Goal: Task Accomplishment & Management: Use online tool/utility

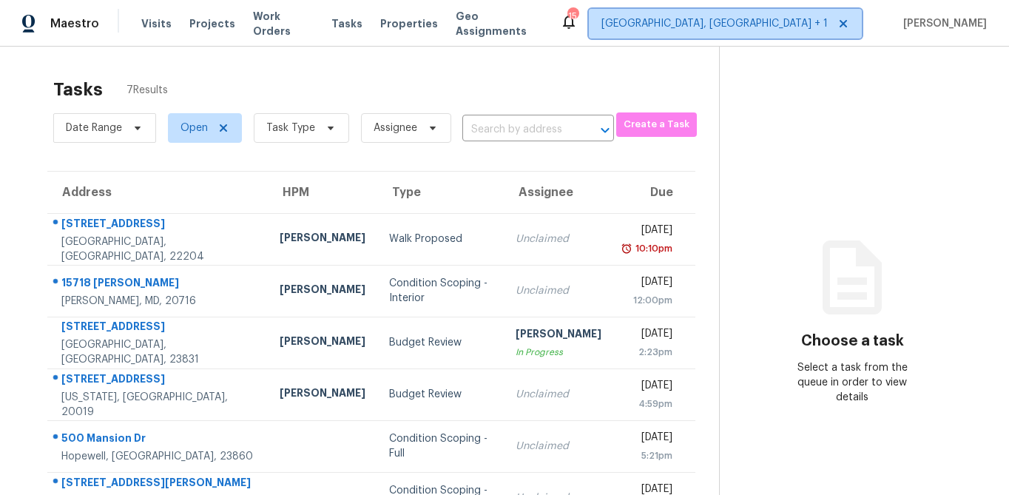
click at [780, 21] on span "[GEOGRAPHIC_DATA], [GEOGRAPHIC_DATA] + 1" at bounding box center [714, 23] width 226 height 15
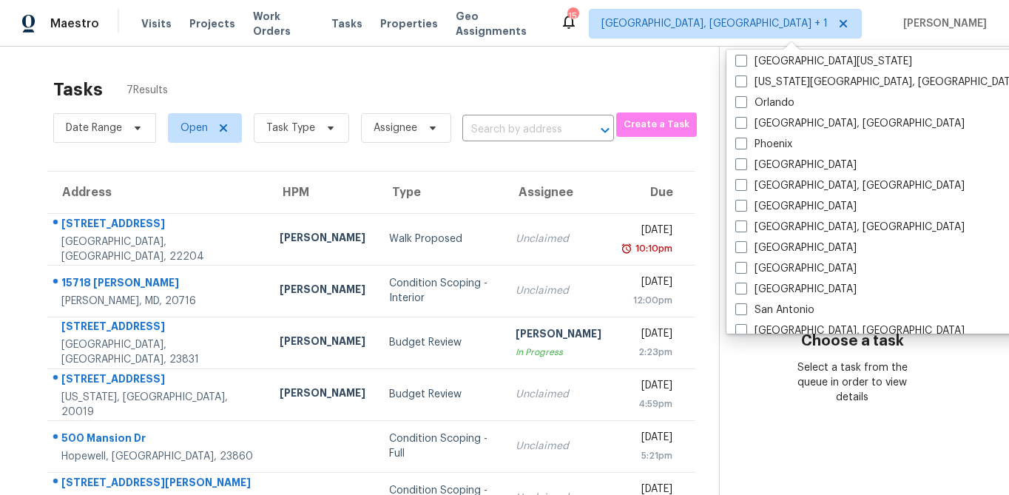
scroll to position [829, 0]
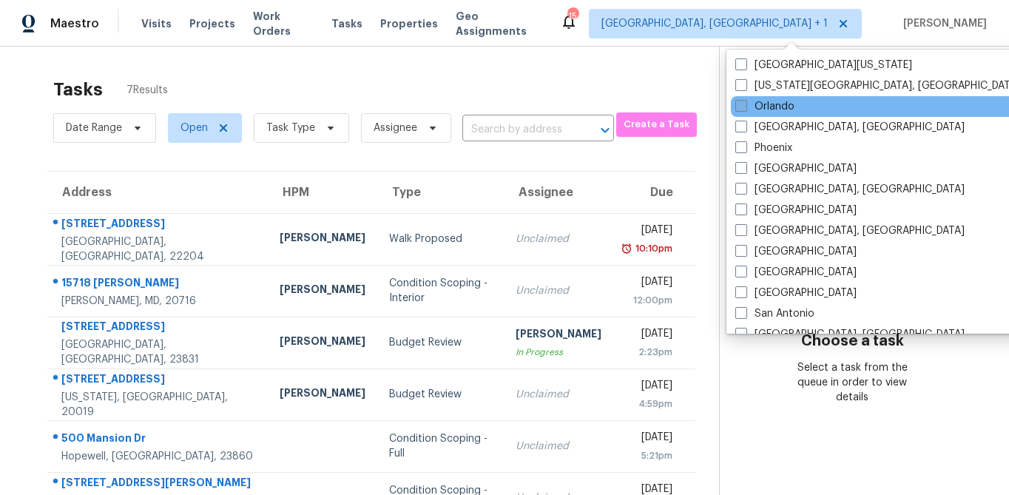
click at [746, 109] on span at bounding box center [741, 106] width 12 height 12
click at [745, 109] on input "Orlando" at bounding box center [740, 104] width 10 height 10
checkbox input "true"
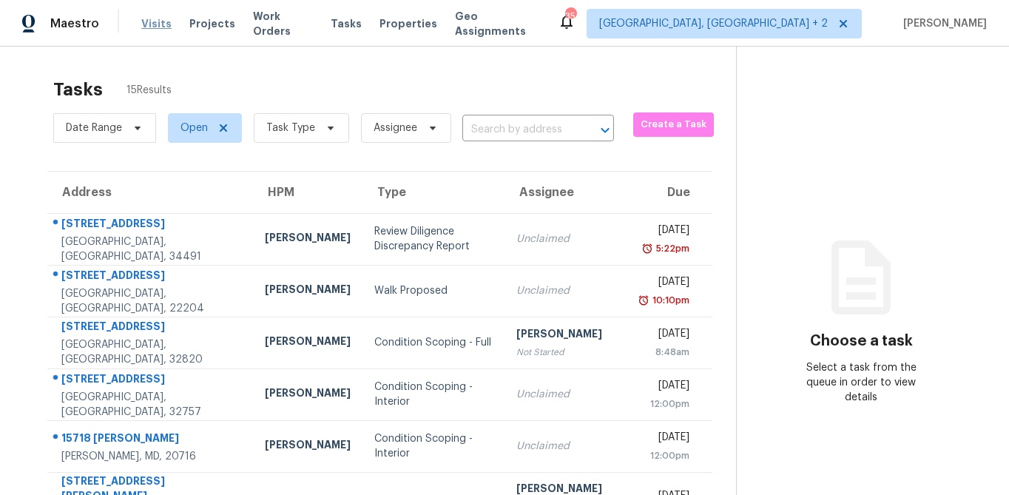
click at [154, 21] on span "Visits" at bounding box center [156, 23] width 30 height 15
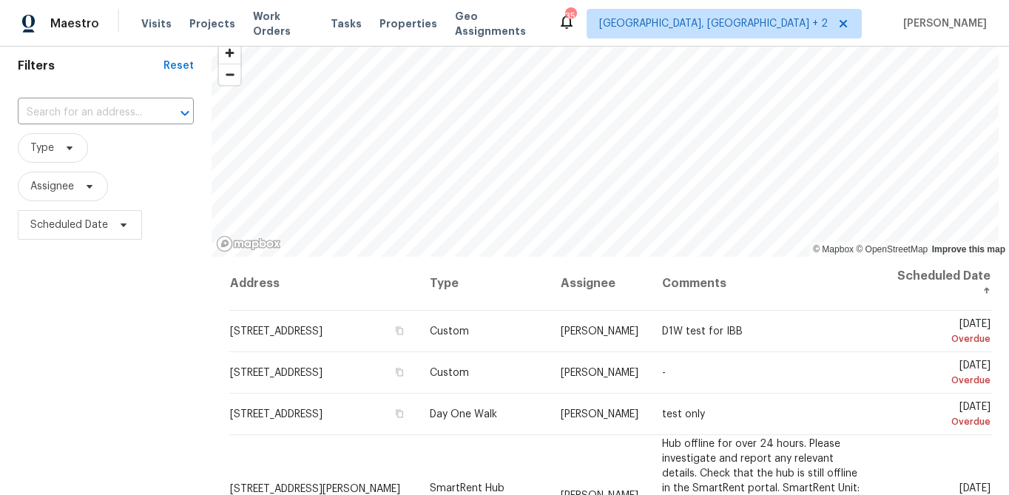
scroll to position [51, 0]
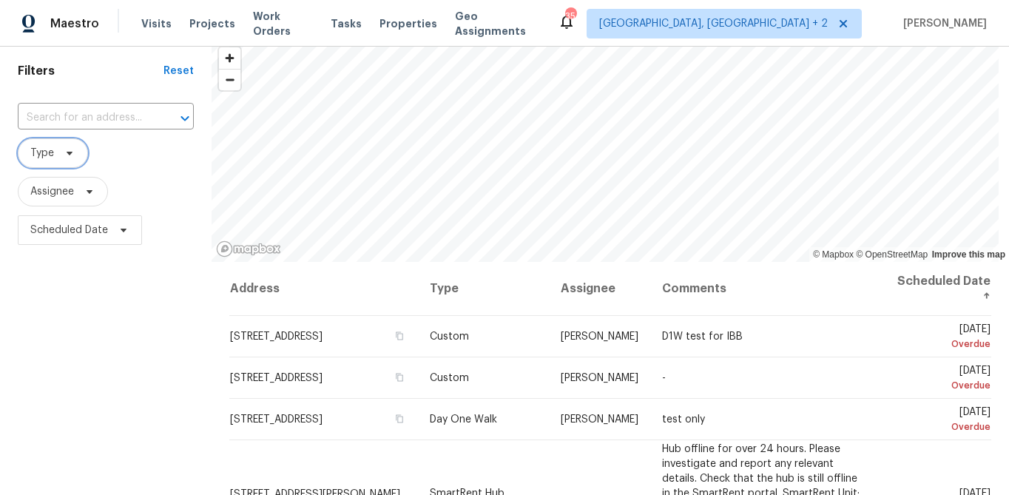
click at [55, 152] on span "Type" at bounding box center [53, 153] width 70 height 30
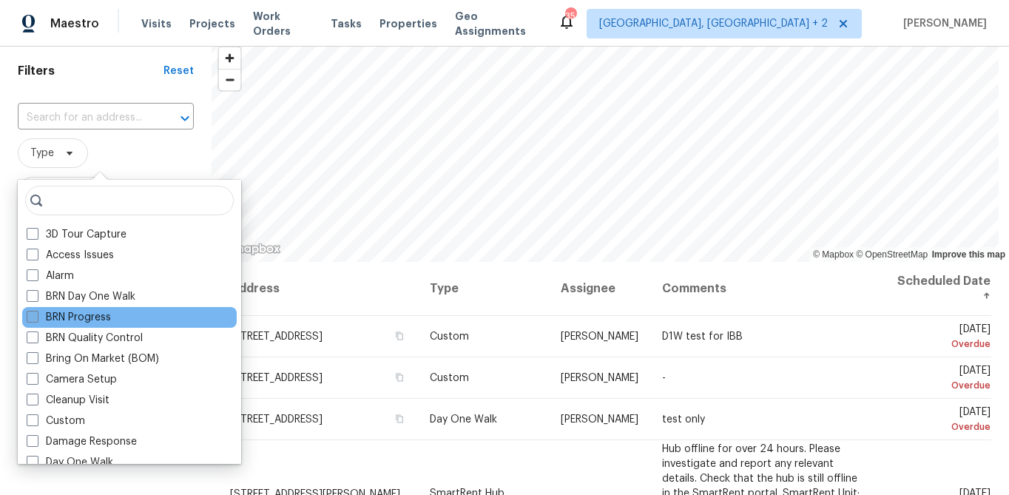
scroll to position [152, 0]
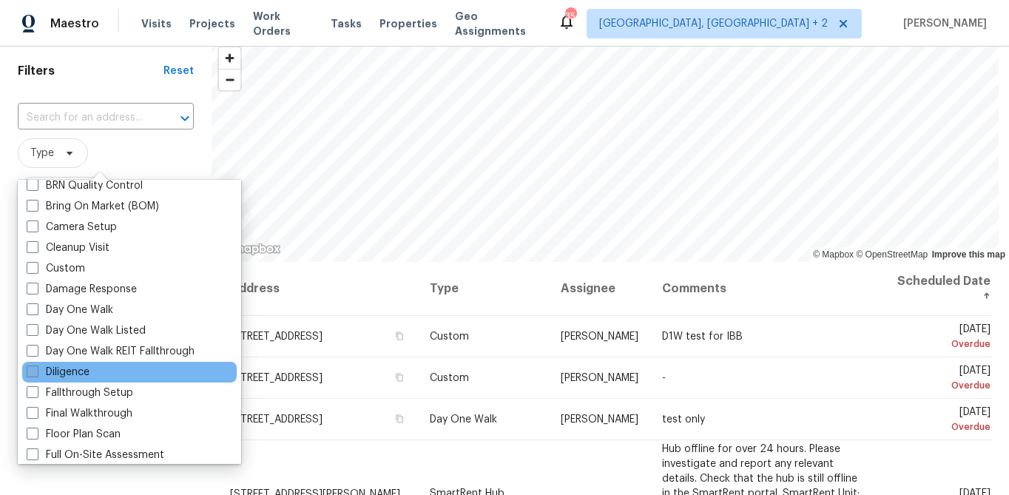
click at [73, 371] on label "Diligence" at bounding box center [58, 372] width 63 height 15
click at [36, 371] on input "Diligence" at bounding box center [32, 370] width 10 height 10
checkbox input "true"
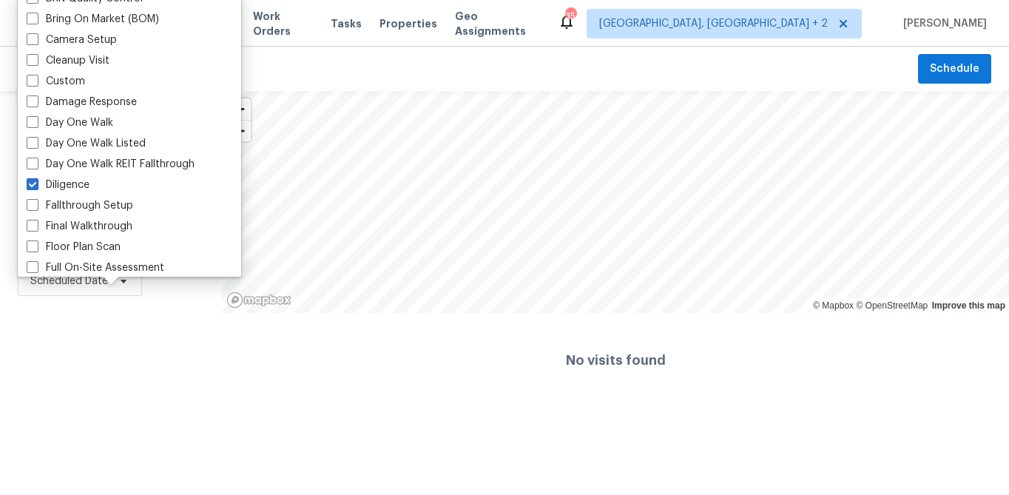
click at [49, 328] on div "Filters Reset ​ Diligence Assignee Scheduled Date" at bounding box center [111, 249] width 222 height 317
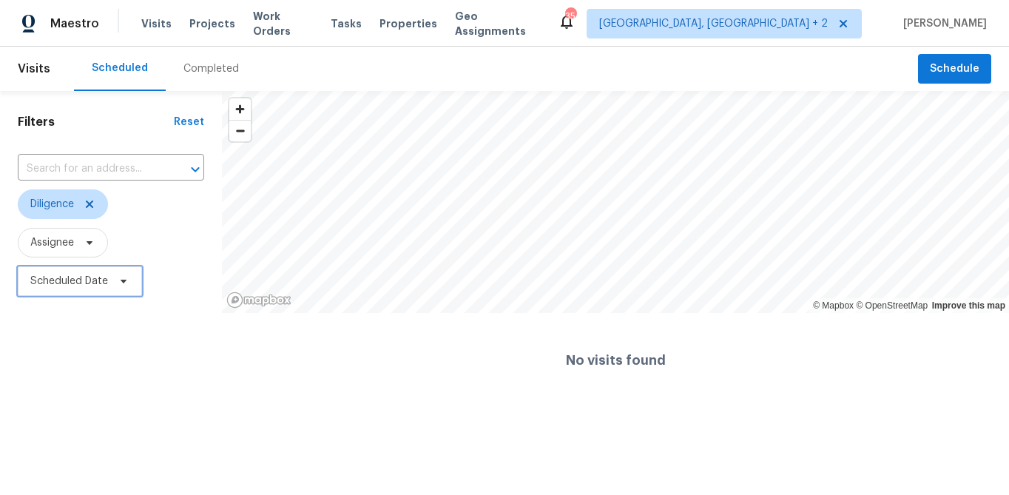
click at [70, 281] on span "Scheduled Date" at bounding box center [69, 281] width 78 height 15
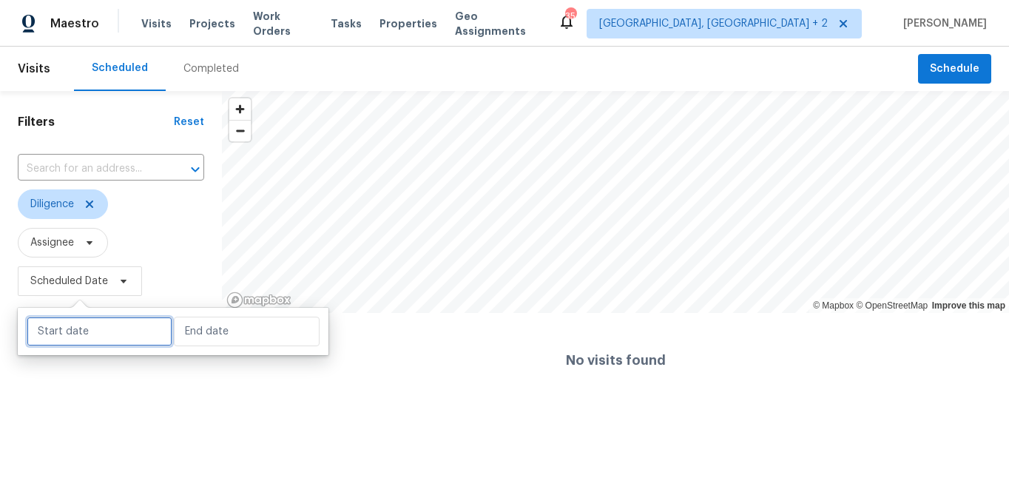
click at [61, 325] on input "text" at bounding box center [100, 332] width 146 height 30
select select "8"
select select "2025"
select select "9"
select select "2025"
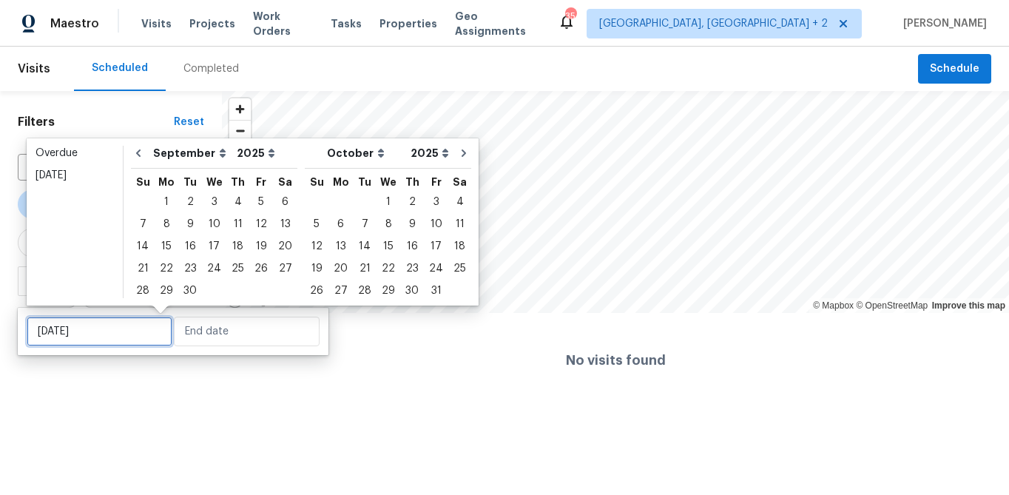
type input "Wed, Sep 03"
click at [206, 247] on div "17" at bounding box center [214, 246] width 24 height 21
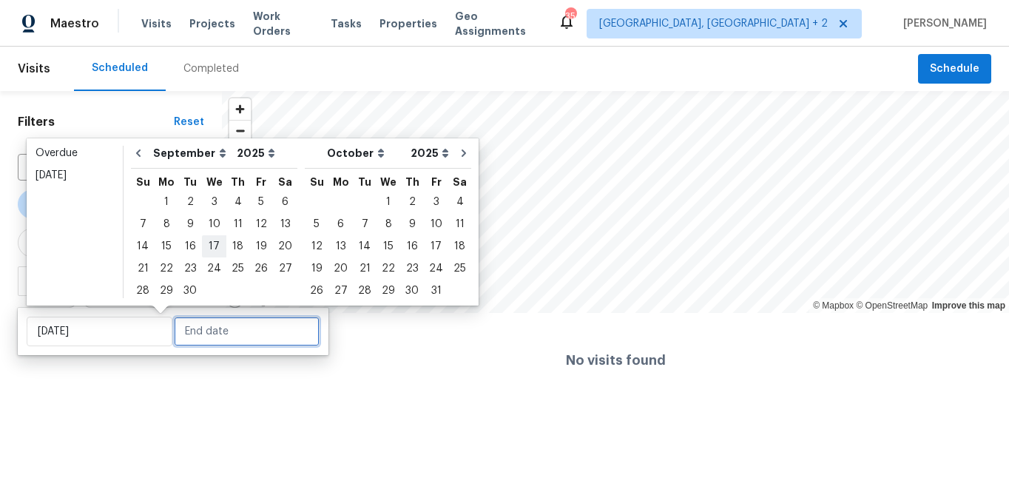
type input "[DATE]"
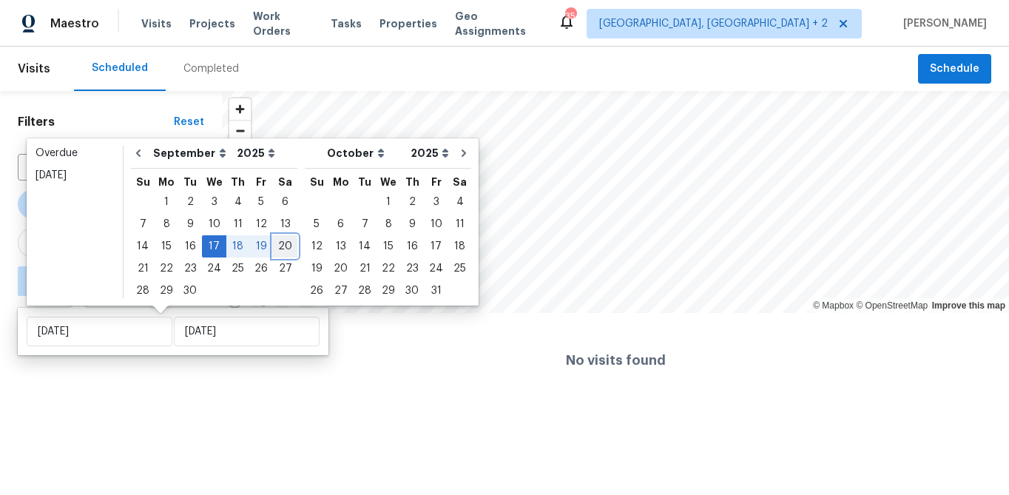
click at [280, 247] on div "20" at bounding box center [285, 246] width 24 height 21
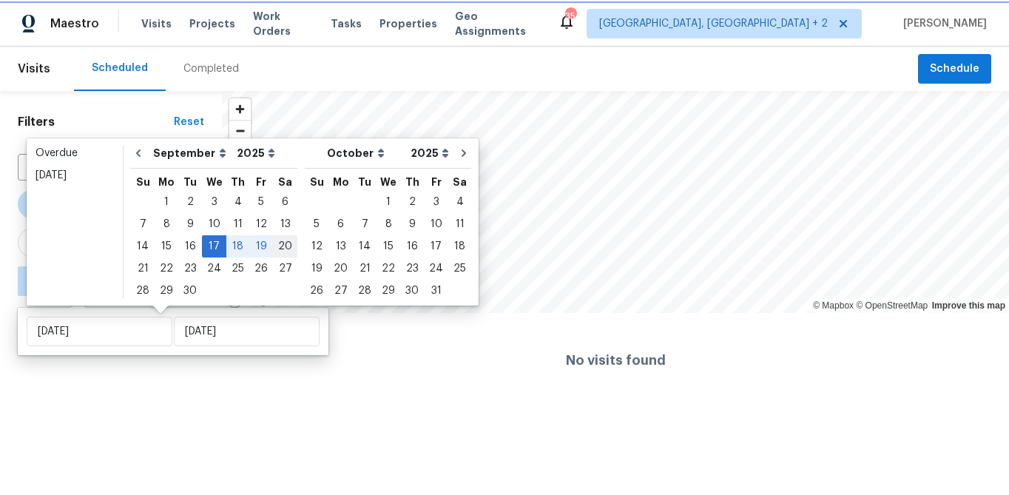
type input "Sat, Sep 20"
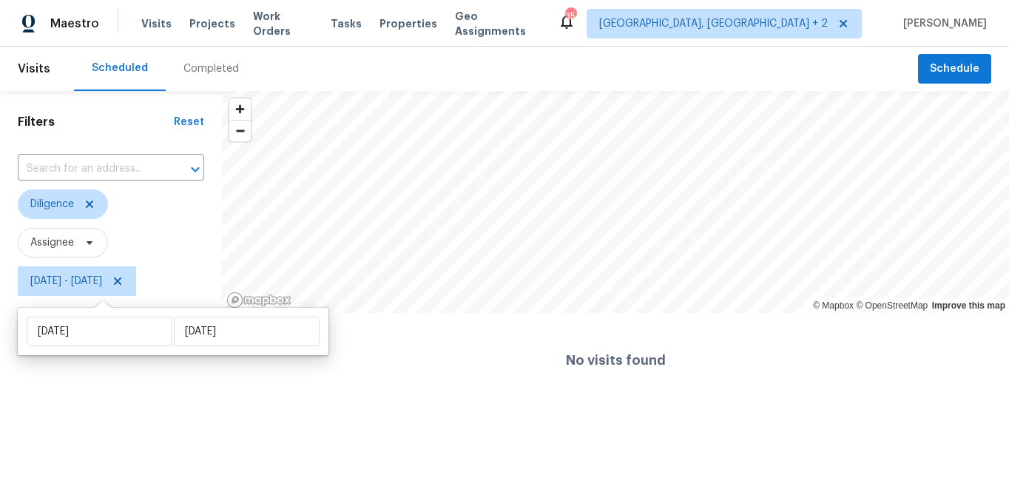
click at [182, 395] on div "Filters Reset ​ Diligence Assignee Wed, Sep 17 - Sat, Sep 20" at bounding box center [111, 249] width 222 height 317
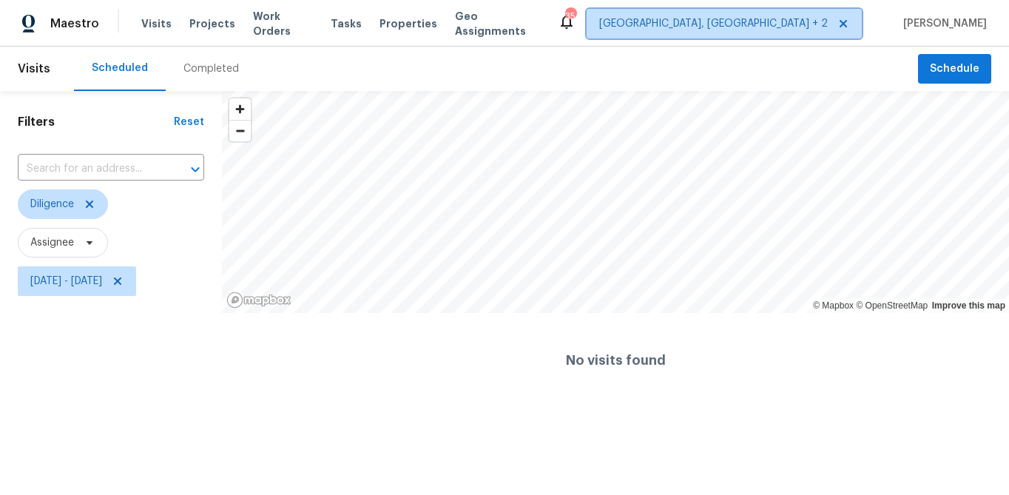
click at [777, 24] on span "Richmond, VA + 2" at bounding box center [713, 23] width 229 height 15
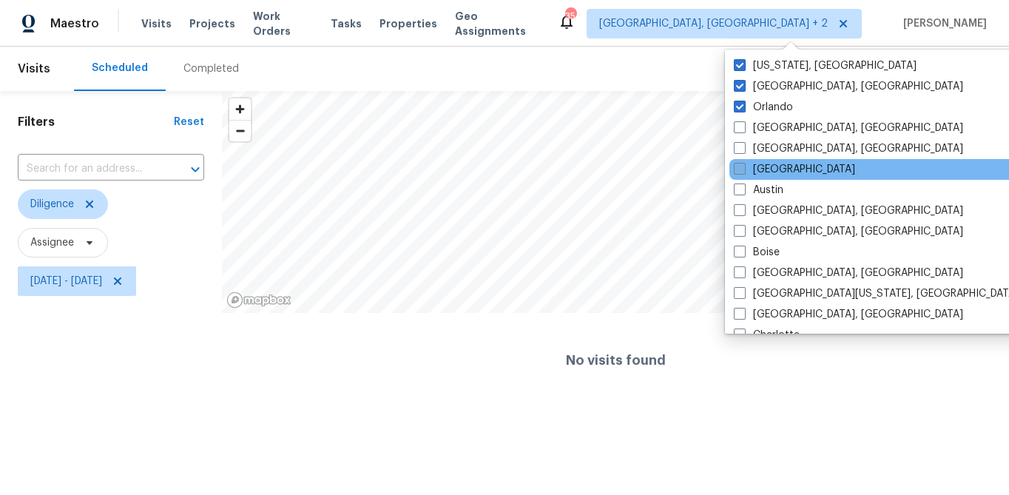
click at [766, 170] on label "Atlanta" at bounding box center [794, 169] width 121 height 15
click at [744, 170] on input "Atlanta" at bounding box center [739, 167] width 10 height 10
checkbox input "true"
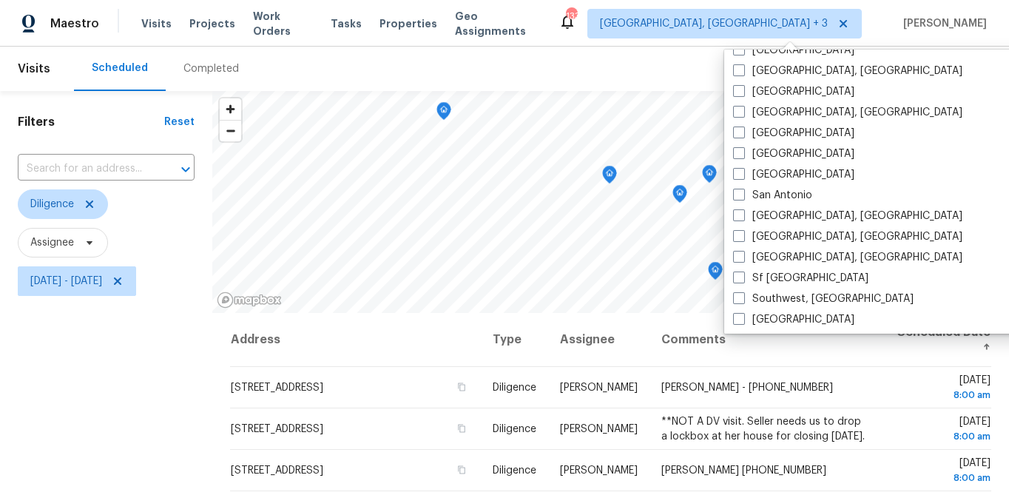
scroll to position [991, 0]
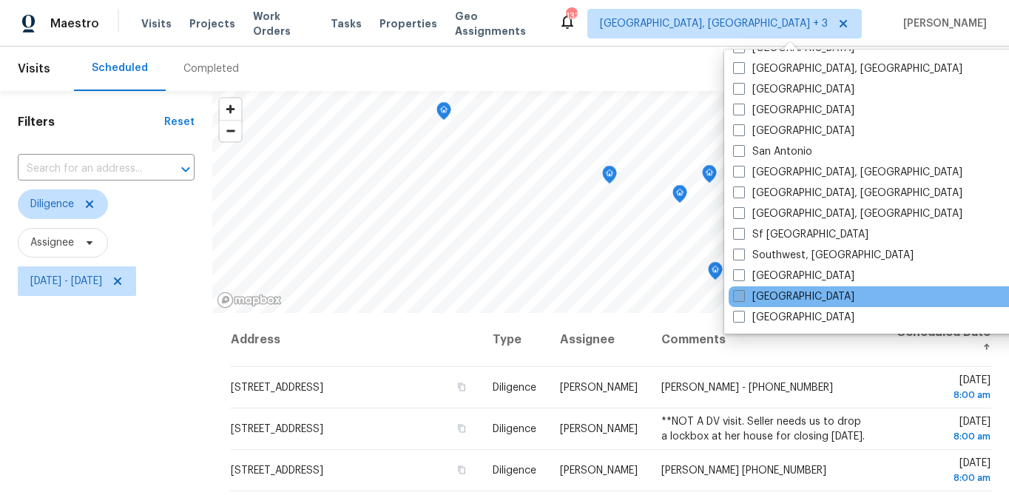
click at [772, 301] on label "Tampa" at bounding box center [793, 296] width 121 height 15
click at [743, 299] on input "Tampa" at bounding box center [738, 294] width 10 height 10
checkbox input "true"
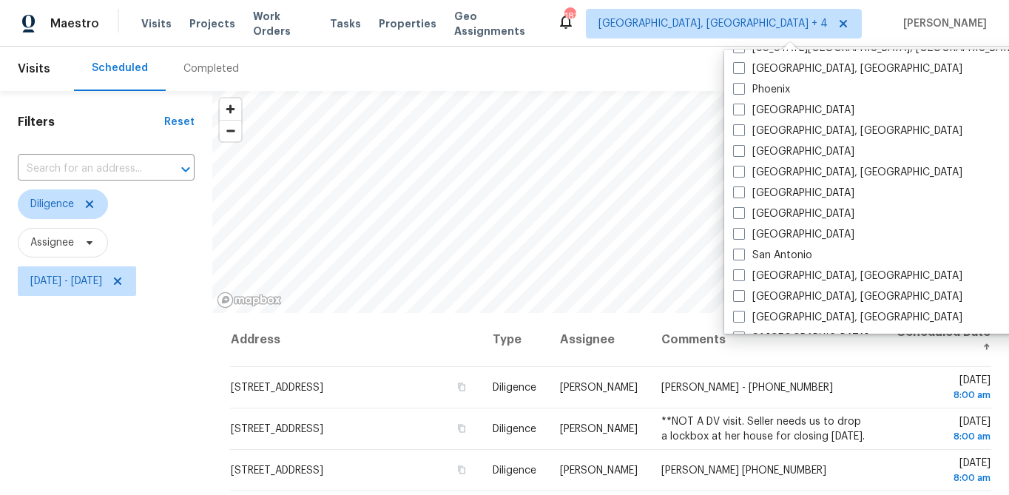
scroll to position [886, 0]
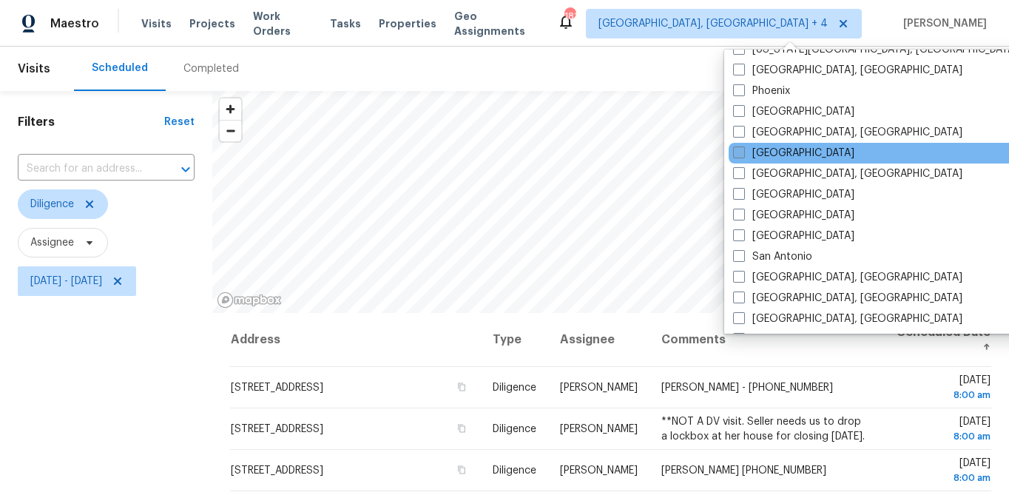
click at [769, 156] on label "Raleigh" at bounding box center [793, 153] width 121 height 15
click at [743, 155] on input "Raleigh" at bounding box center [738, 151] width 10 height 10
checkbox input "true"
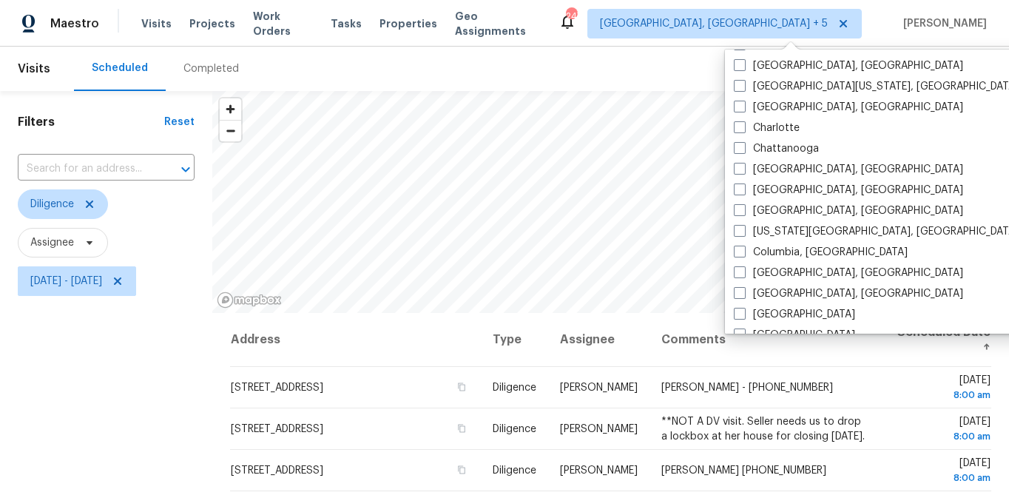
scroll to position [202, 0]
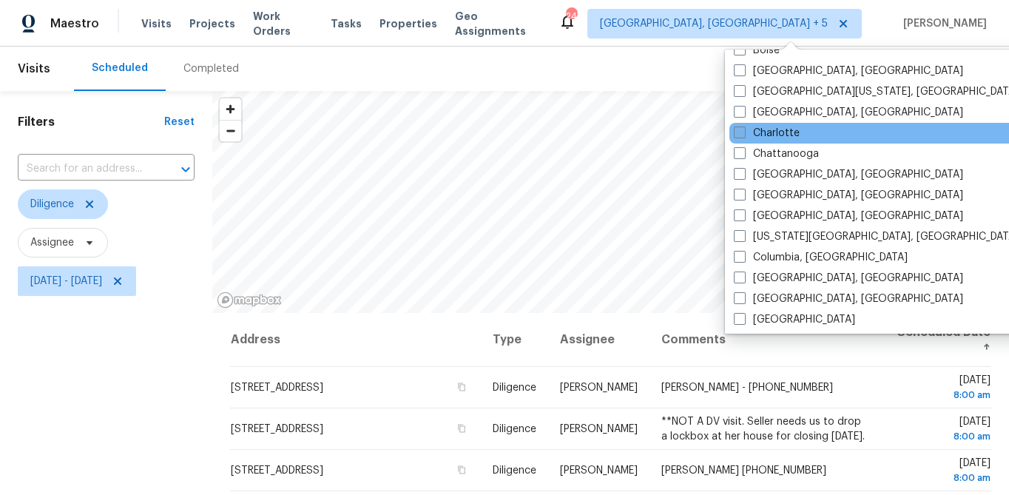
click at [770, 133] on label "Charlotte" at bounding box center [767, 133] width 66 height 15
click at [744, 133] on input "Charlotte" at bounding box center [739, 131] width 10 height 10
checkbox input "true"
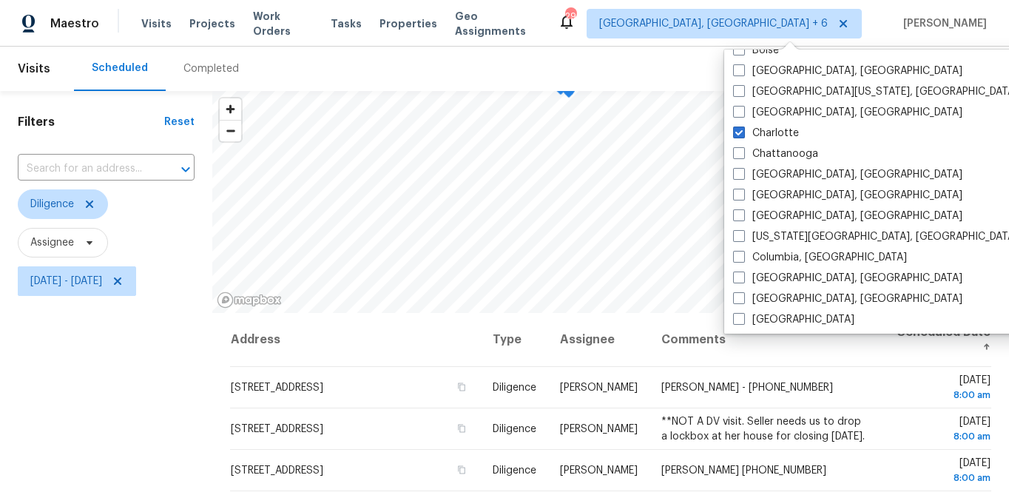
click at [158, 422] on div "Filters Reset ​ Diligence Assignee Wed, Sep 17 - Sat, Sep 20" at bounding box center [106, 400] width 212 height 618
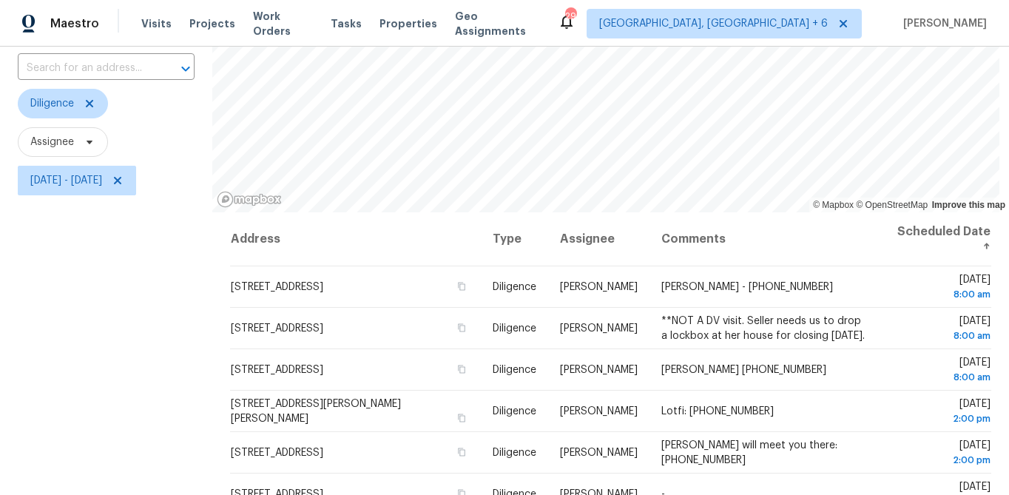
scroll to position [106, 0]
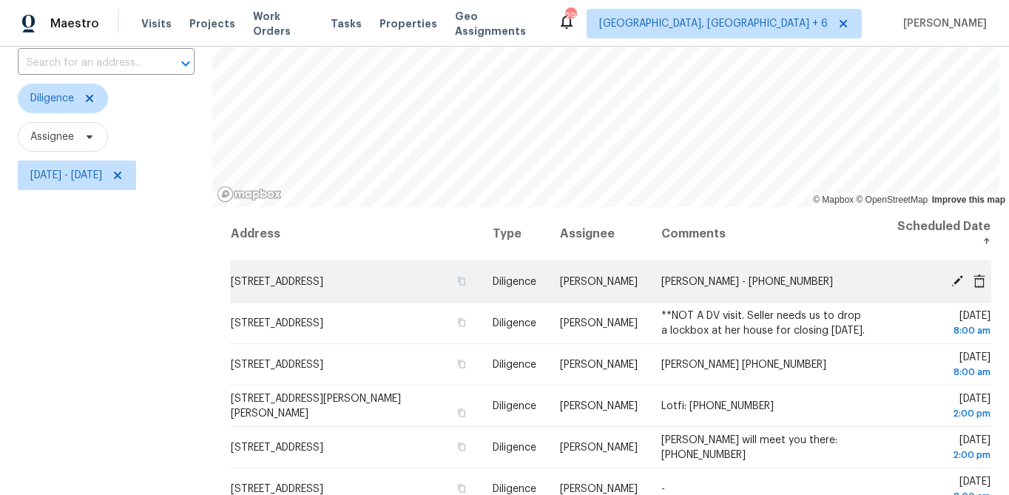
click at [323, 286] on span "[STREET_ADDRESS]" at bounding box center [277, 282] width 92 height 10
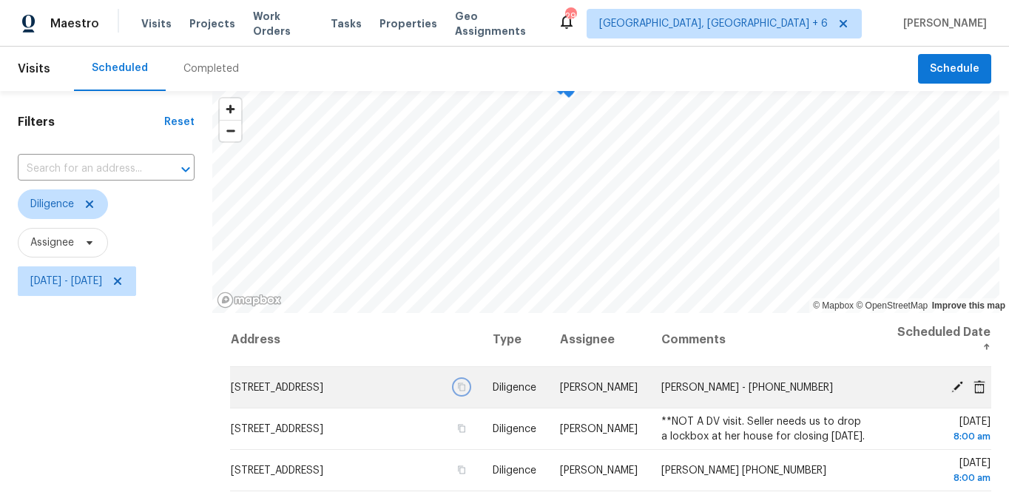
click at [462, 388] on icon "button" at bounding box center [462, 386] width 9 height 9
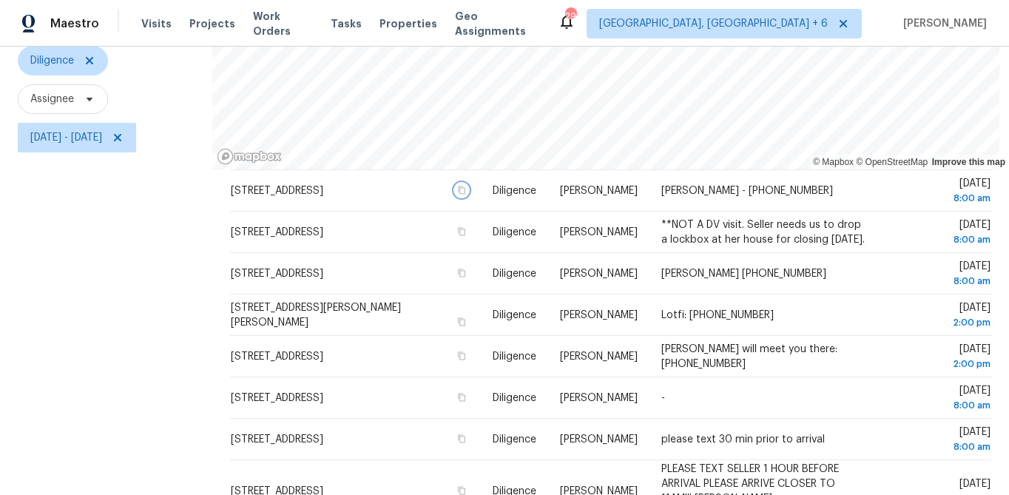
scroll to position [144, 0]
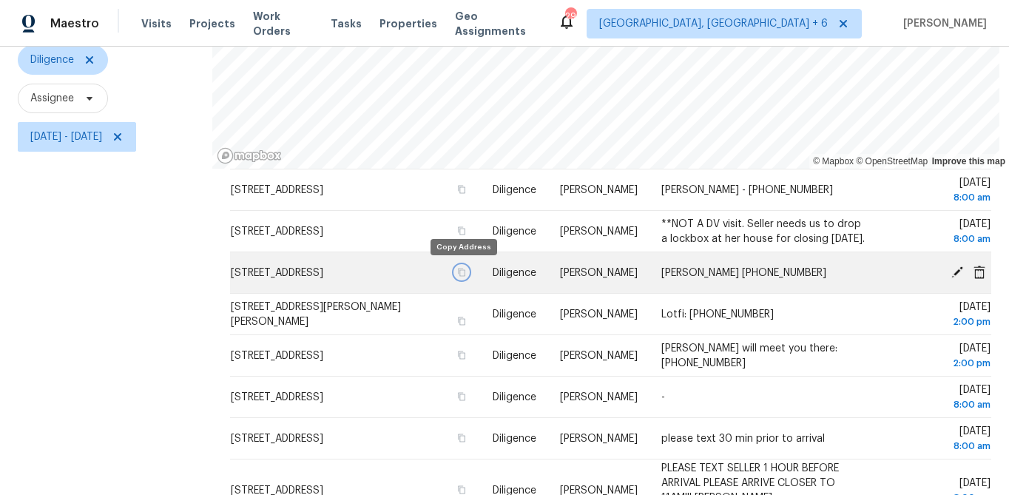
click at [462, 273] on icon "button" at bounding box center [462, 272] width 9 height 9
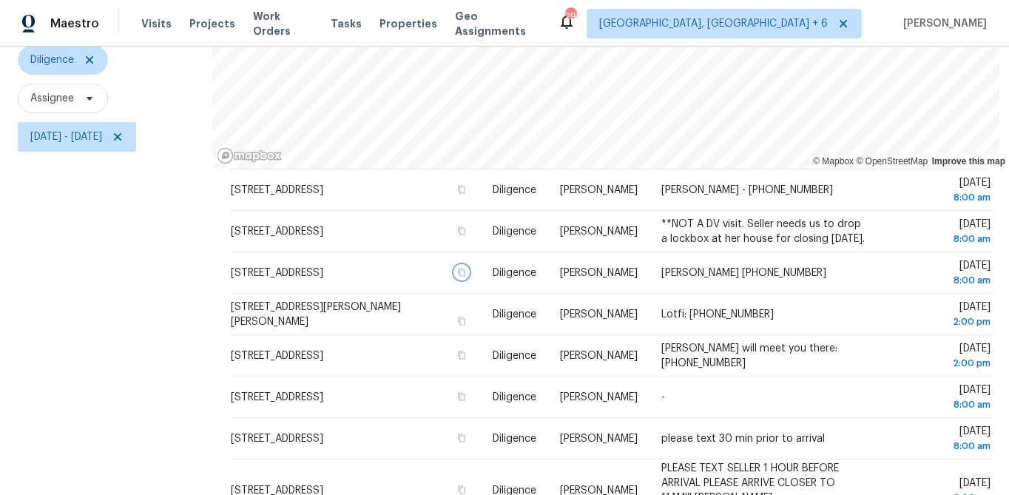
scroll to position [214, 0]
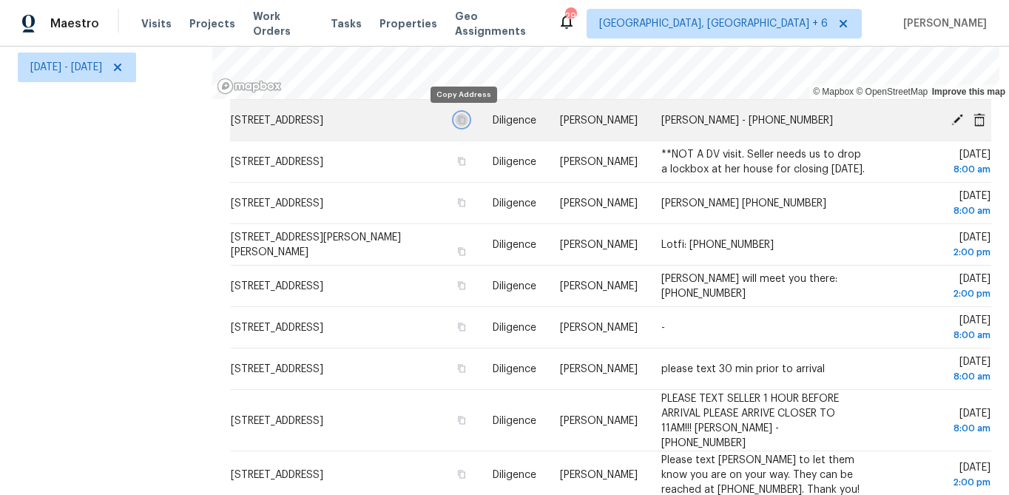
click at [466, 118] on button "button" at bounding box center [462, 119] width 13 height 13
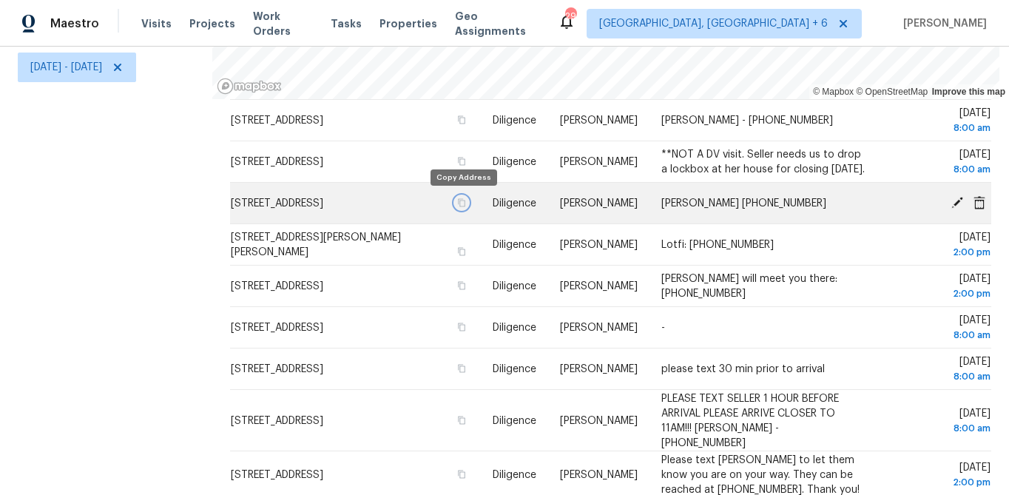
click at [459, 201] on icon "button" at bounding box center [462, 202] width 7 height 8
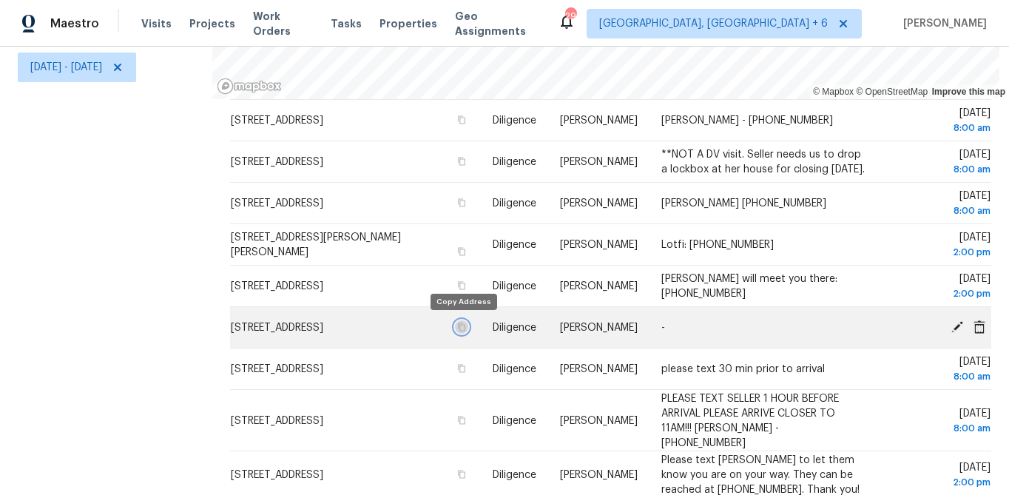
click at [465, 327] on icon "button" at bounding box center [462, 327] width 9 height 9
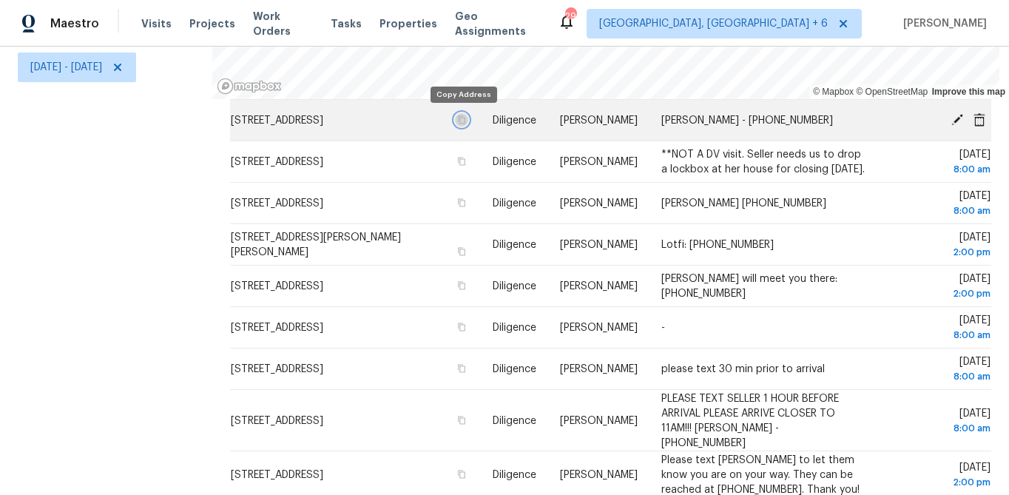
click at [461, 120] on icon "button" at bounding box center [462, 119] width 9 height 9
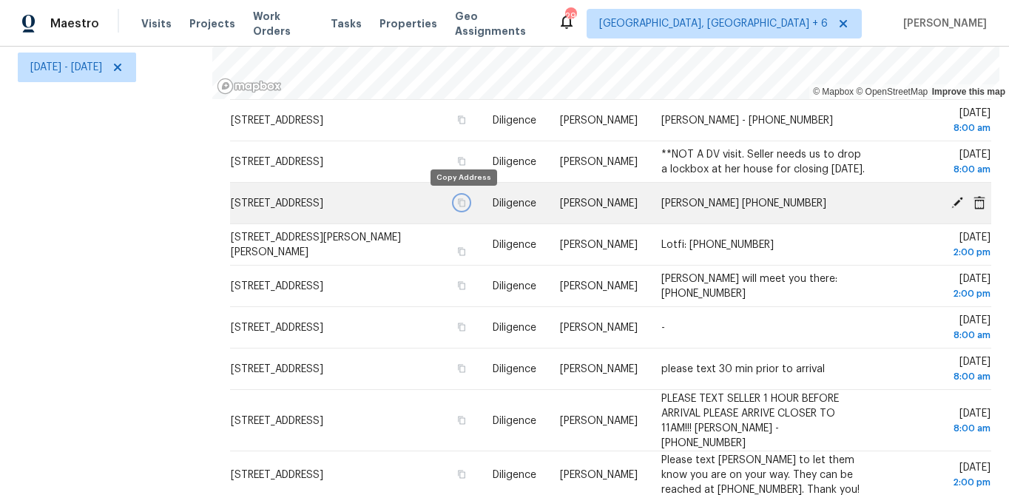
click at [463, 207] on button "button" at bounding box center [462, 202] width 13 height 13
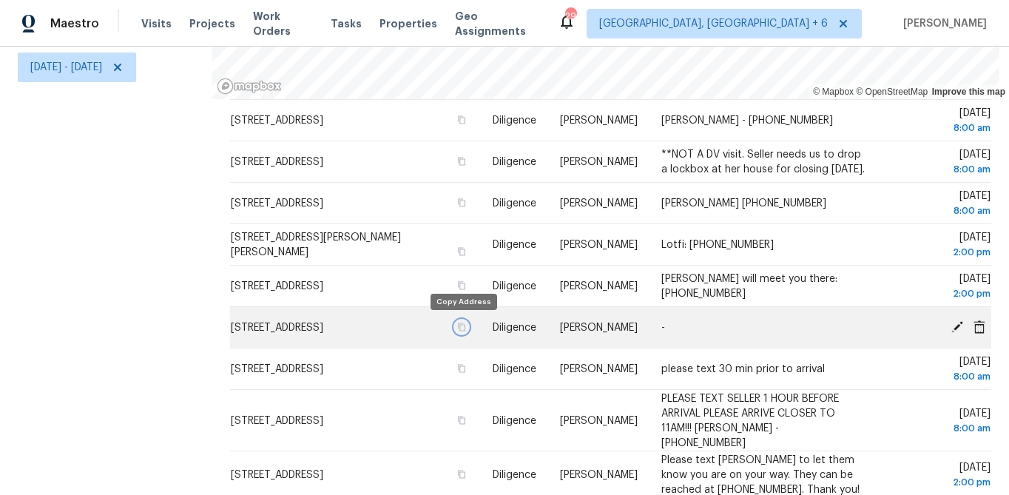
click at [460, 329] on icon "button" at bounding box center [462, 327] width 9 height 9
click at [462, 328] on icon "button" at bounding box center [462, 327] width 9 height 9
click at [323, 328] on span "[STREET_ADDRESS]" at bounding box center [277, 328] width 92 height 10
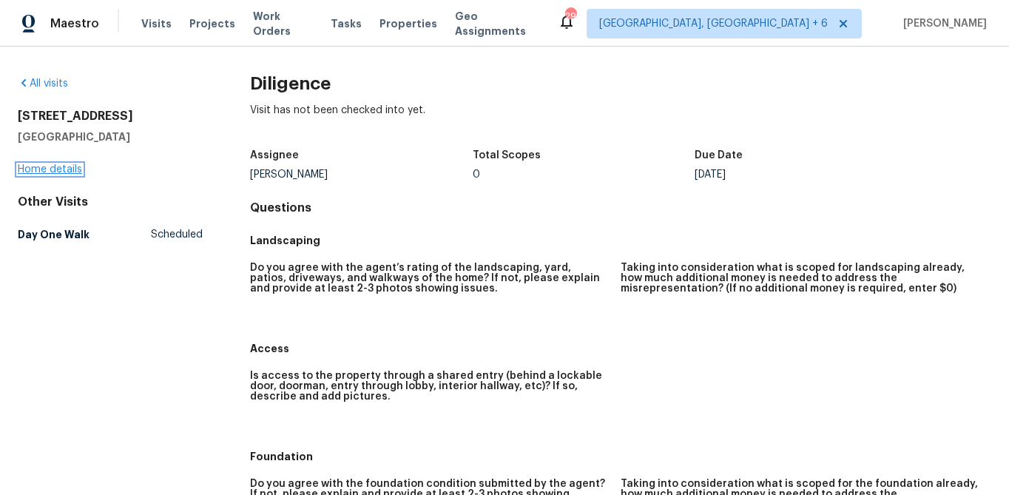
click at [44, 168] on link "Home details" at bounding box center [50, 169] width 64 height 10
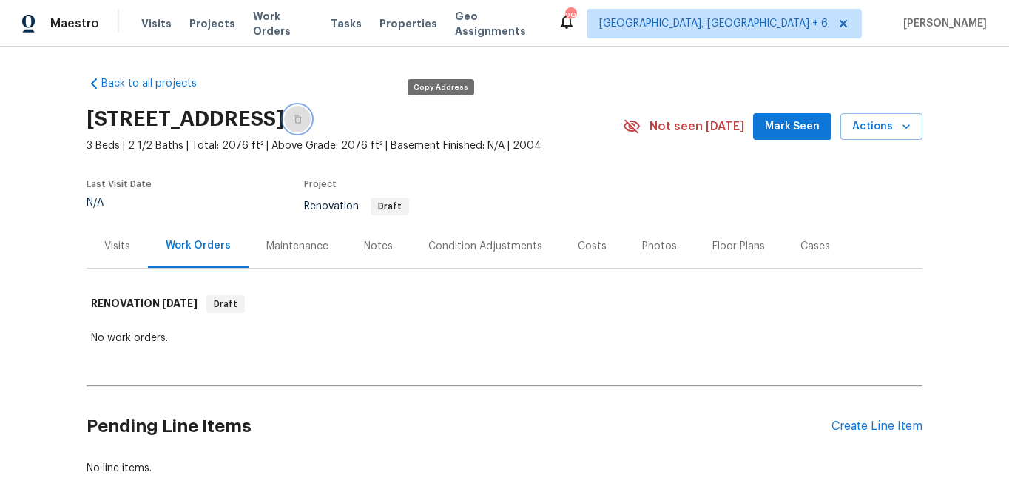
click at [301, 118] on icon "button" at bounding box center [297, 119] width 7 height 8
click at [116, 254] on div "Visits" at bounding box center [117, 246] width 61 height 44
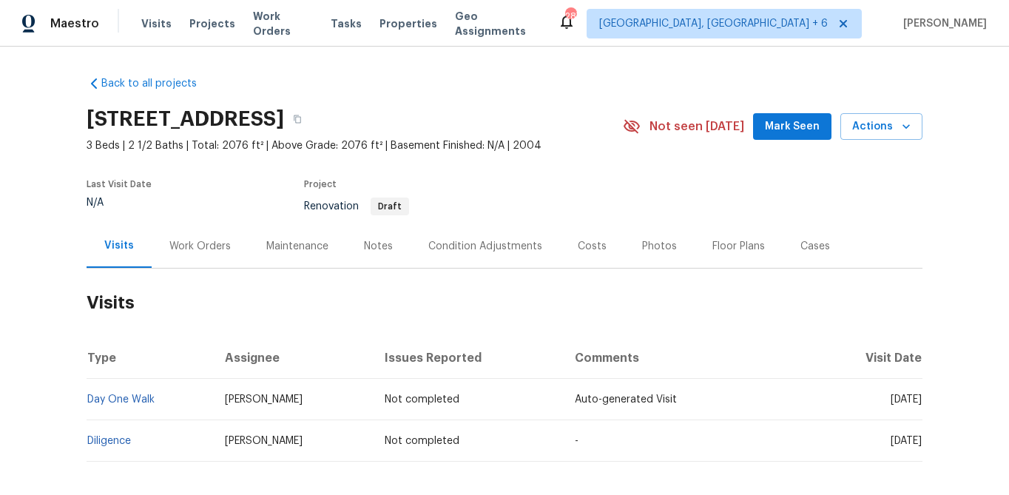
scroll to position [67, 0]
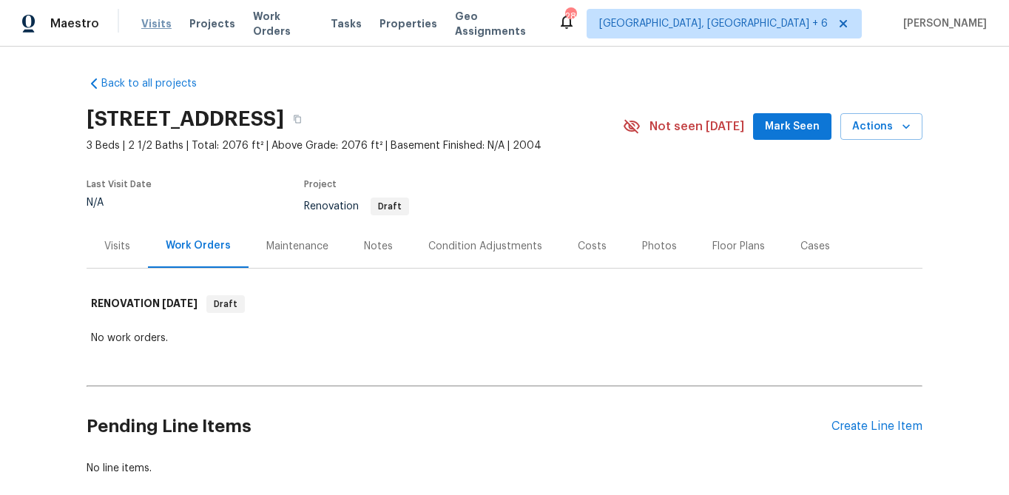
click at [155, 19] on span "Visits" at bounding box center [156, 23] width 30 height 15
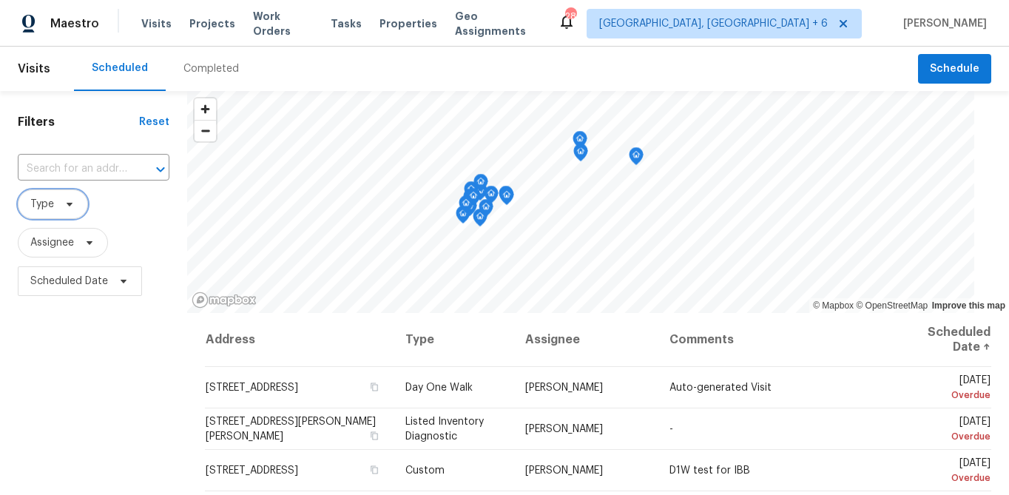
click at [56, 203] on span "Type" at bounding box center [53, 204] width 70 height 30
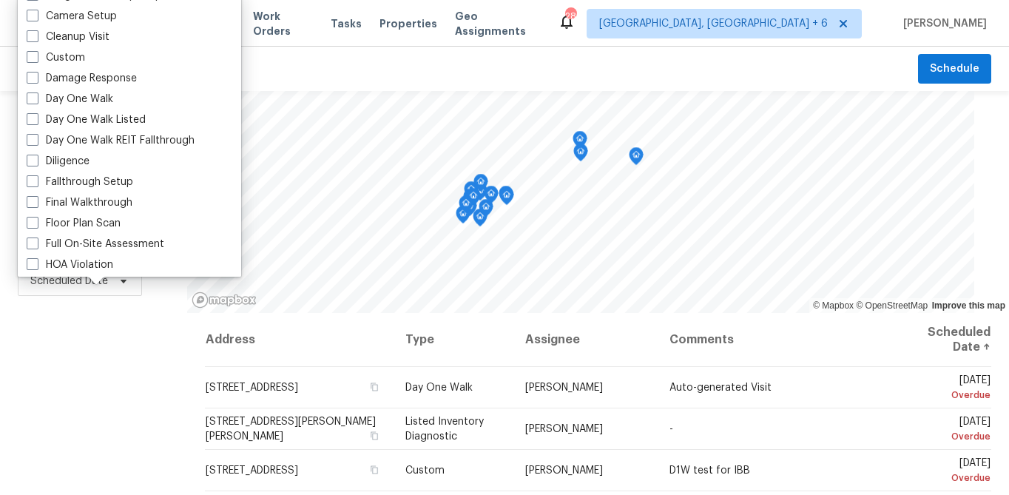
scroll to position [178, 0]
click at [52, 158] on label "Diligence" at bounding box center [58, 159] width 63 height 15
click at [36, 158] on input "Diligence" at bounding box center [32, 157] width 10 height 10
checkbox input "true"
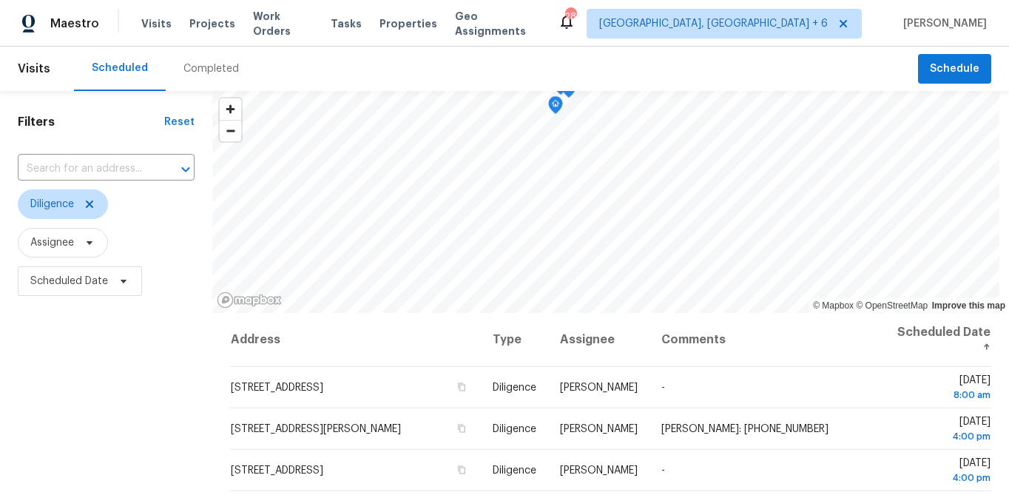
click at [36, 354] on div "Filters Reset ​ Diligence Assignee Scheduled Date" at bounding box center [106, 400] width 212 height 618
click at [65, 286] on span "Scheduled Date" at bounding box center [69, 281] width 78 height 15
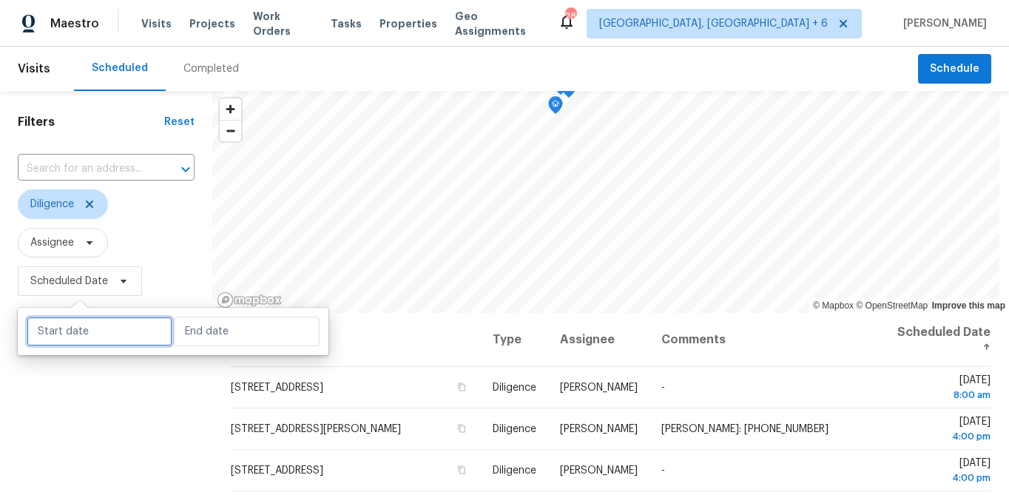
select select "8"
select select "2025"
select select "9"
select select "2025"
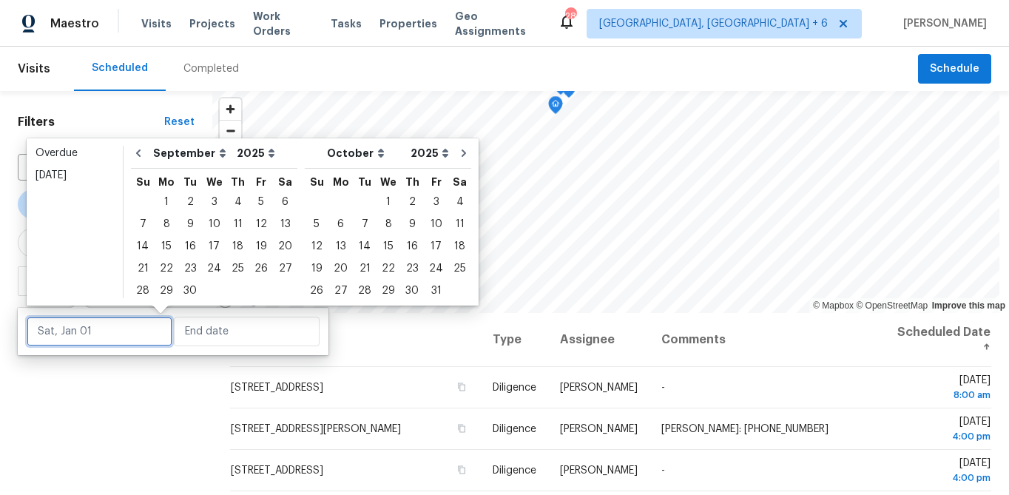
click at [77, 338] on input "text" at bounding box center [100, 332] width 146 height 30
click at [186, 251] on div "16" at bounding box center [190, 246] width 24 height 21
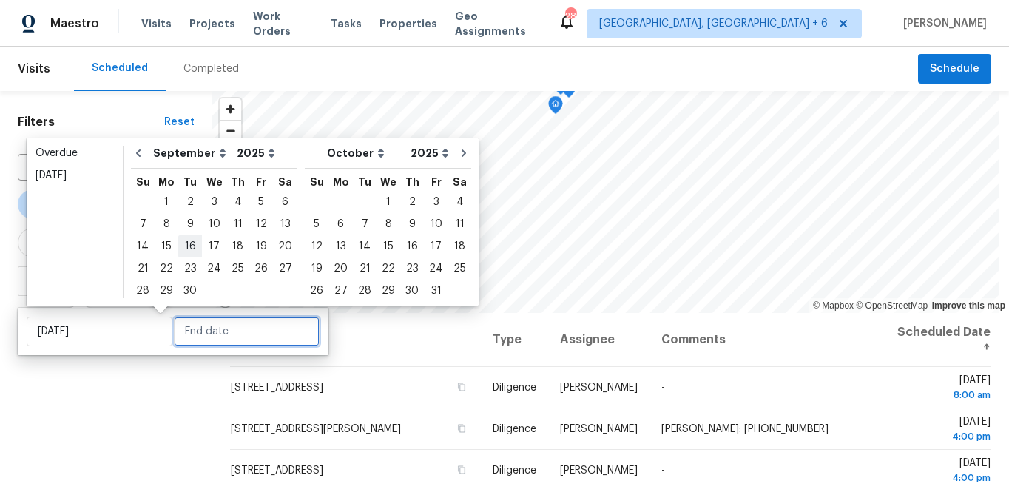
type input "[DATE]"
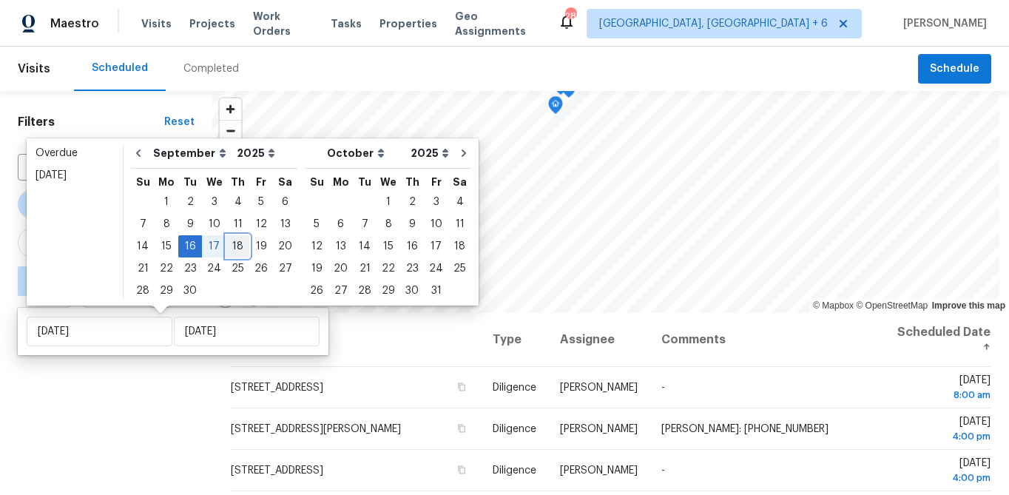
click at [237, 246] on div "18" at bounding box center [237, 246] width 23 height 21
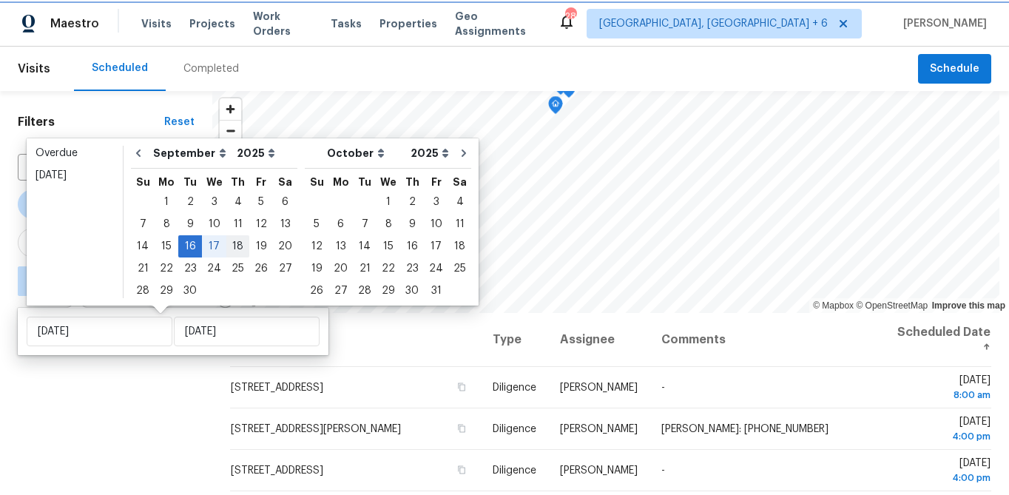
type input "[DATE]"
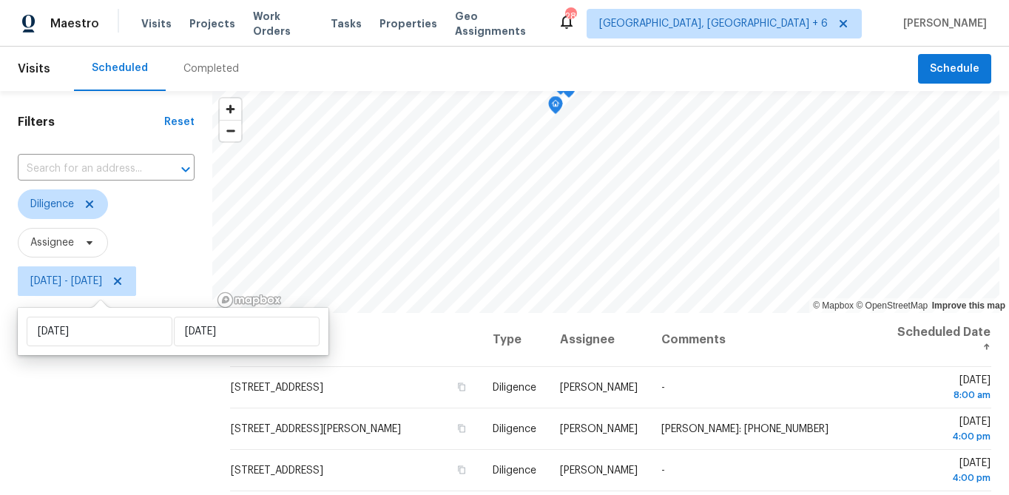
click at [156, 426] on div "Filters Reset ​ Diligence Assignee Tue, Sep 16 - Thu, Sep 18" at bounding box center [106, 400] width 212 height 618
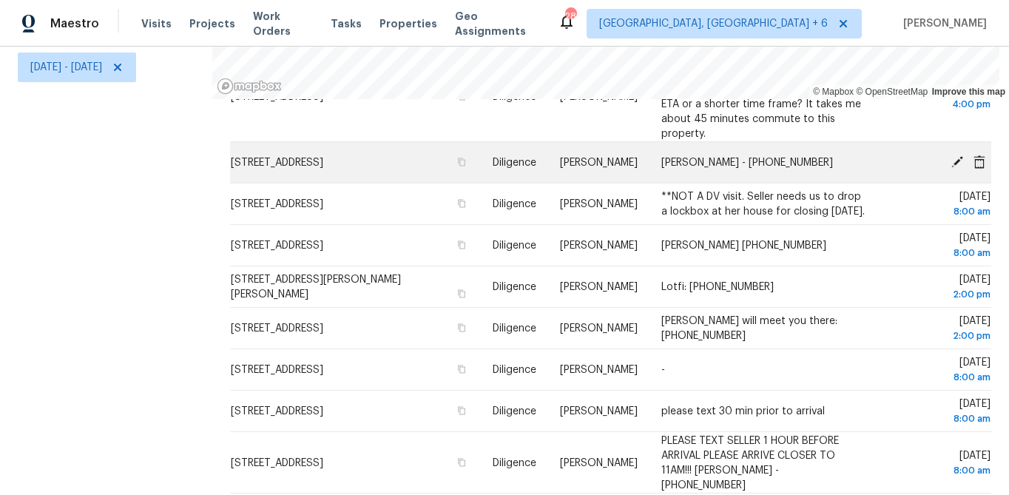
scroll to position [254, 0]
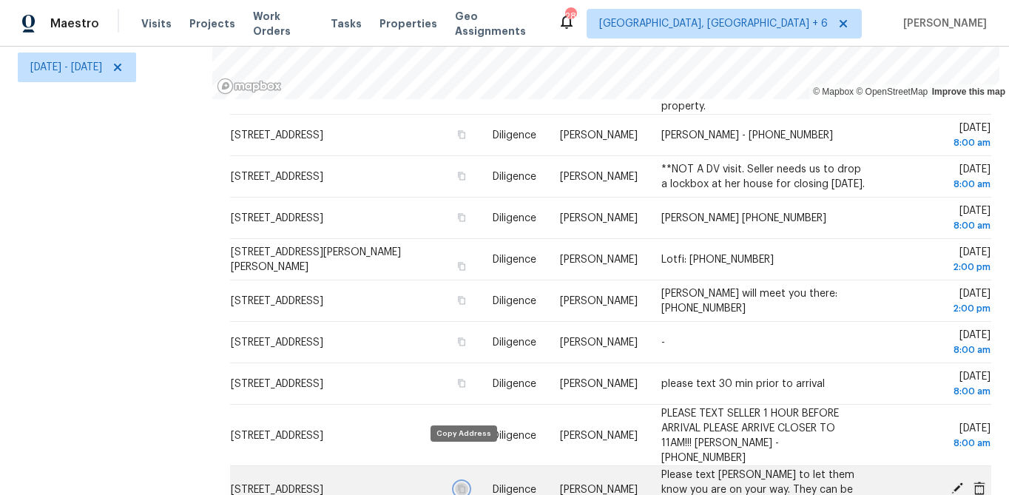
click at [461, 484] on icon "button" at bounding box center [462, 488] width 9 height 9
click at [587, 484] on span "[PERSON_NAME]" at bounding box center [599, 489] width 78 height 10
click at [587, 458] on html "Maestro Visits Projects Work Orders Tasks Properties Geo Assignments 281 Richmo…" at bounding box center [504, 247] width 1009 height 495
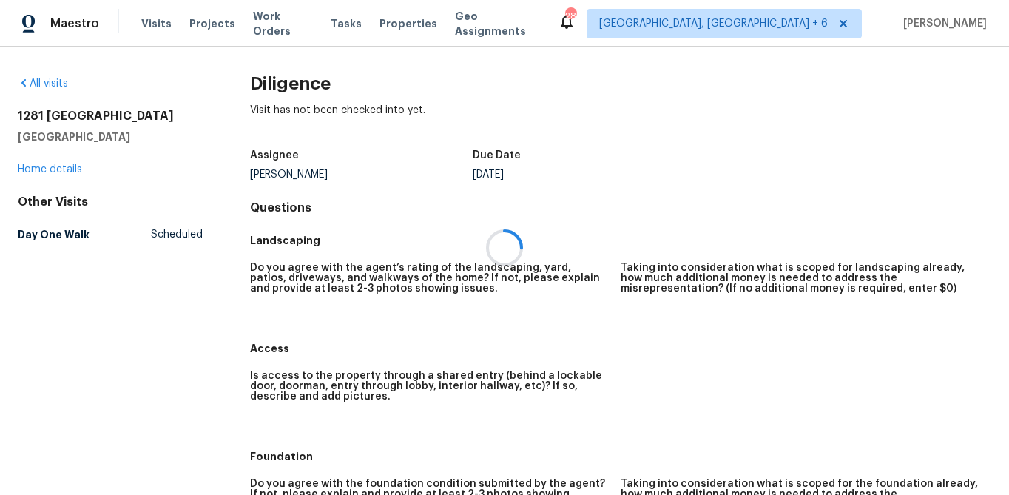
click at [587, 458] on div at bounding box center [504, 247] width 1009 height 495
click at [309, 174] on div "[PERSON_NAME]" at bounding box center [361, 174] width 222 height 10
copy div "[PERSON_NAME]"
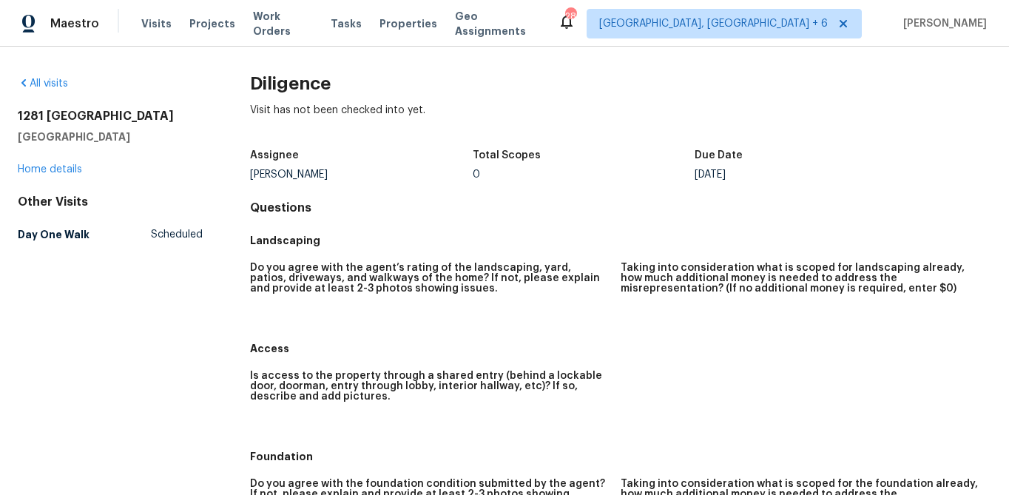
click at [85, 119] on h2 "1281 [GEOGRAPHIC_DATA]" at bounding box center [110, 116] width 185 height 15
click at [85, 119] on h2 "1281 Parkwood Chase NW" at bounding box center [110, 116] width 185 height 15
copy h2 "1281 Parkwood Chase NW"
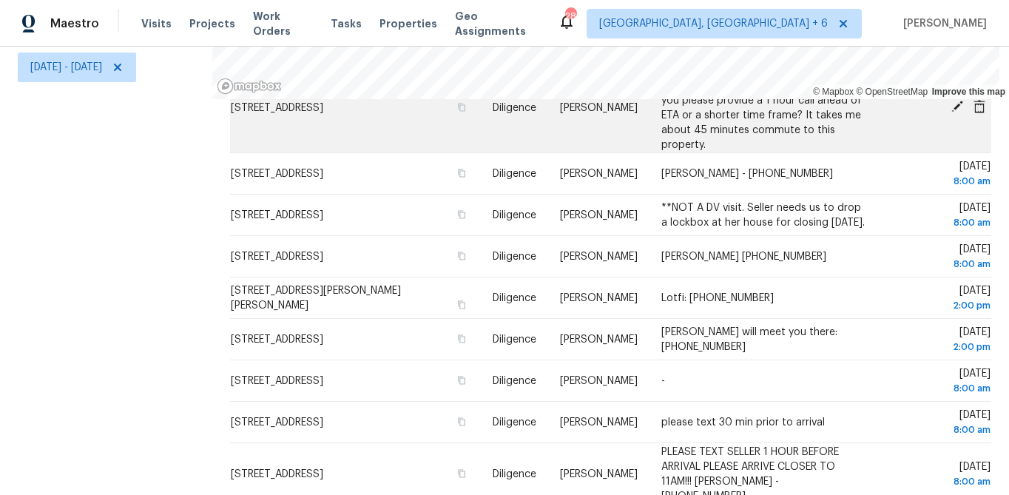
scroll to position [254, 0]
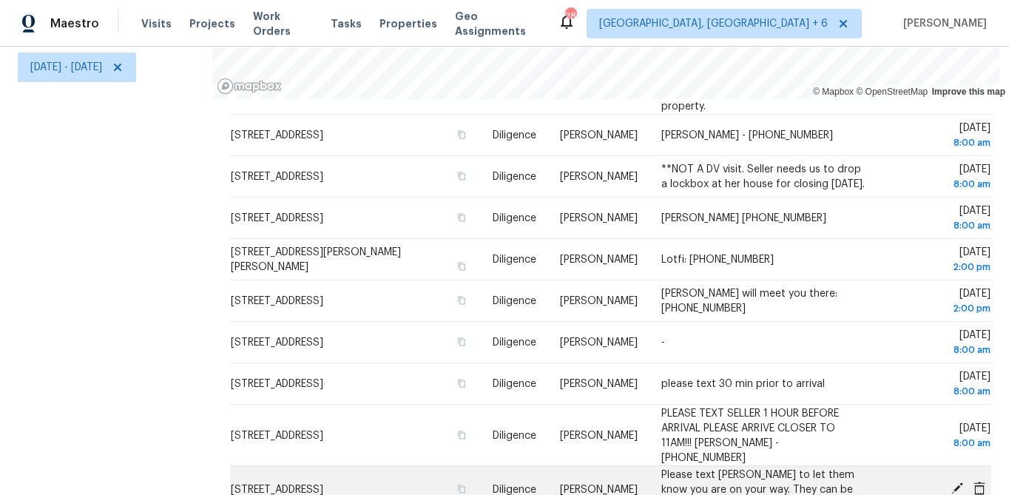
click at [789, 469] on span "Please text [PERSON_NAME] to let them know you are on your way. They can be rea…" at bounding box center [760, 489] width 198 height 40
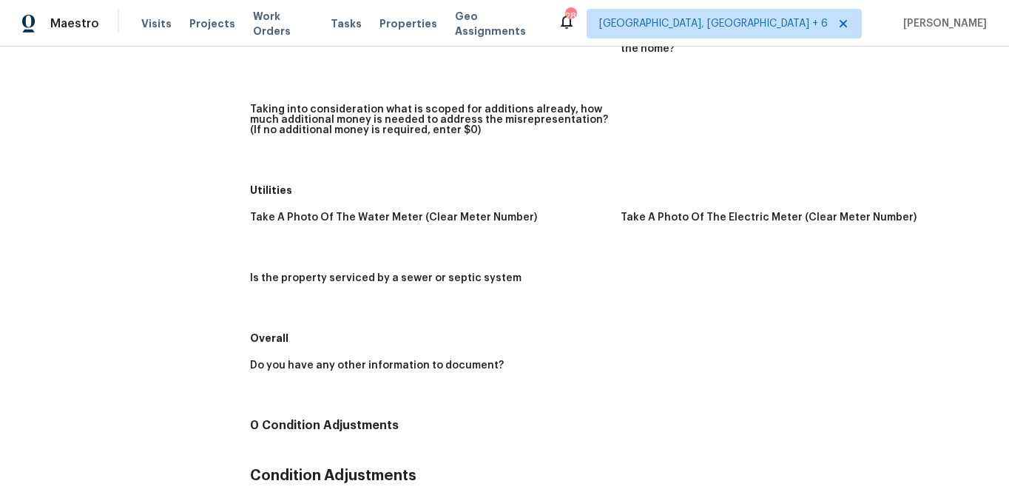
scroll to position [1779, 0]
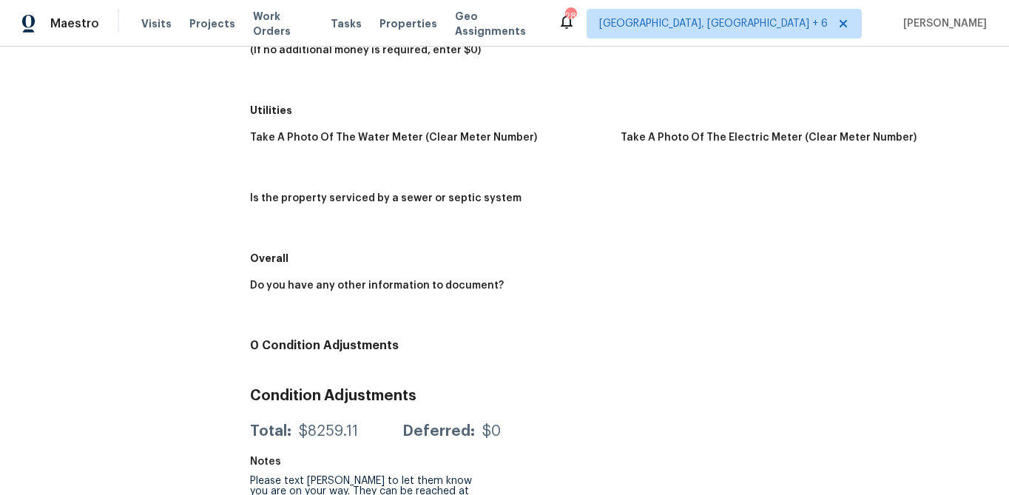
click at [277, 476] on div "Please text [PERSON_NAME] to let them know you are on your way. They can be rea…" at bounding box center [361, 491] width 222 height 31
copy div "Please text [PERSON_NAME] to let them know you are on your way. They can be rea…"
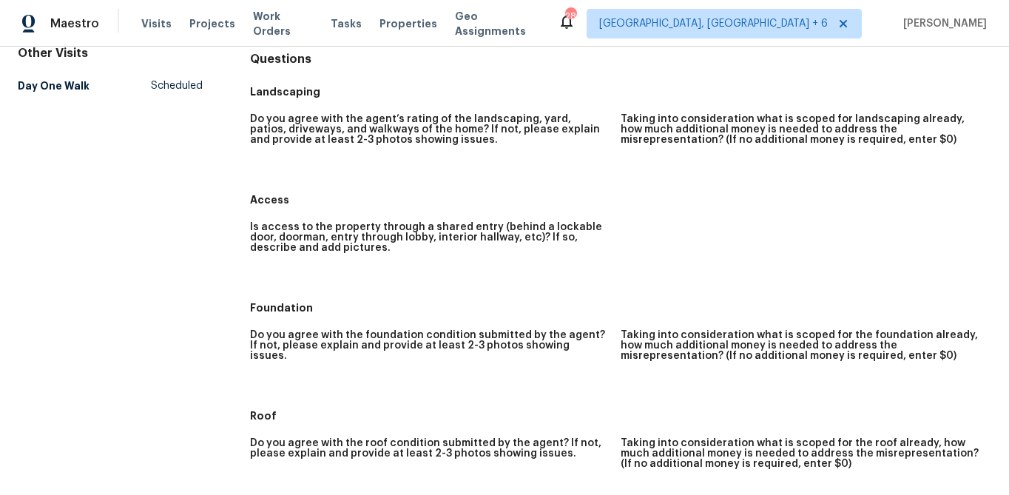
scroll to position [0, 0]
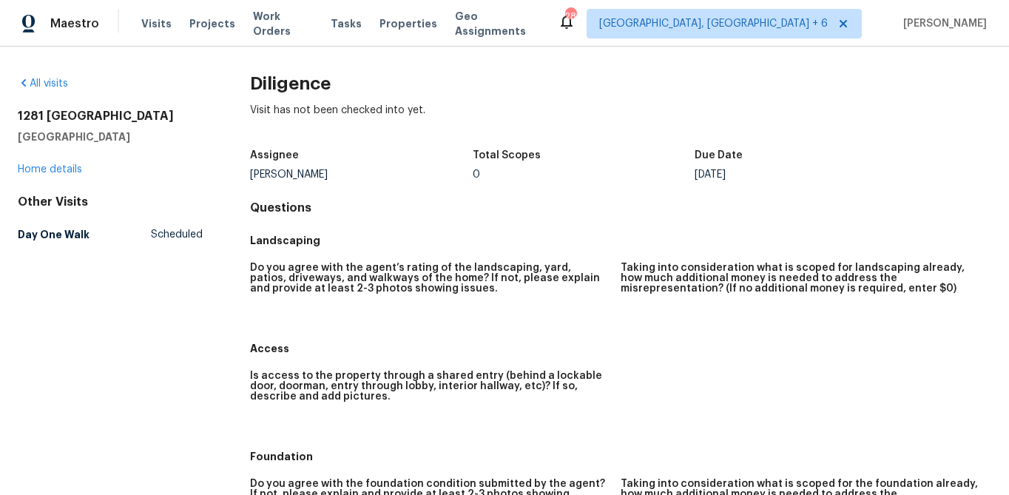
click at [81, 113] on h2 "1281 [GEOGRAPHIC_DATA]" at bounding box center [110, 116] width 185 height 15
copy h2 "1281 [GEOGRAPHIC_DATA]"
click at [157, 26] on span "Visits" at bounding box center [156, 23] width 30 height 15
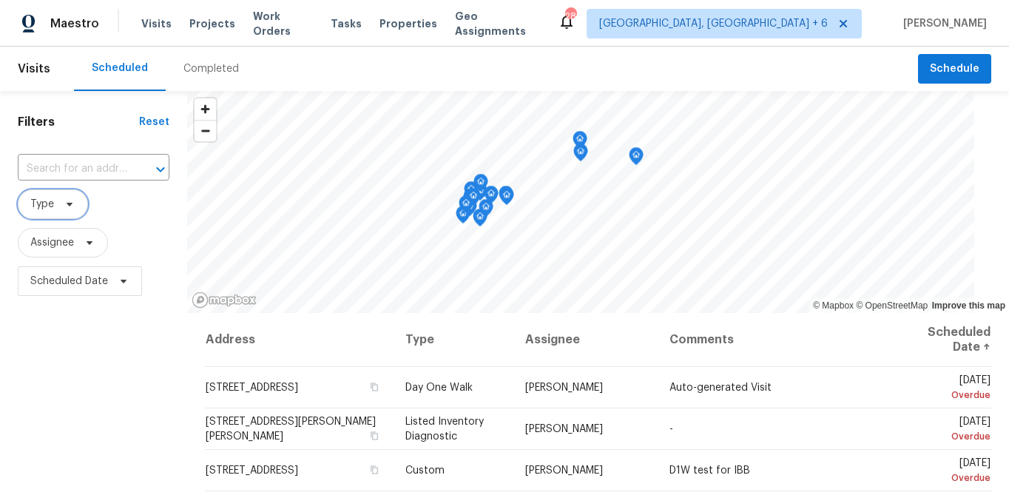
click at [53, 204] on span "Type" at bounding box center [53, 204] width 70 height 30
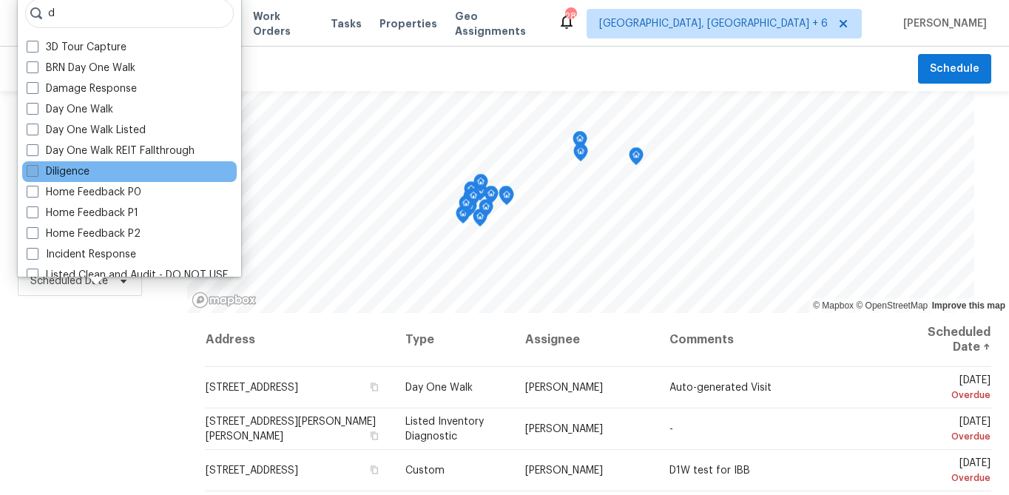
type input "d"
click at [61, 169] on label "Diligence" at bounding box center [58, 171] width 63 height 15
click at [36, 169] on input "Diligence" at bounding box center [32, 169] width 10 height 10
checkbox input "true"
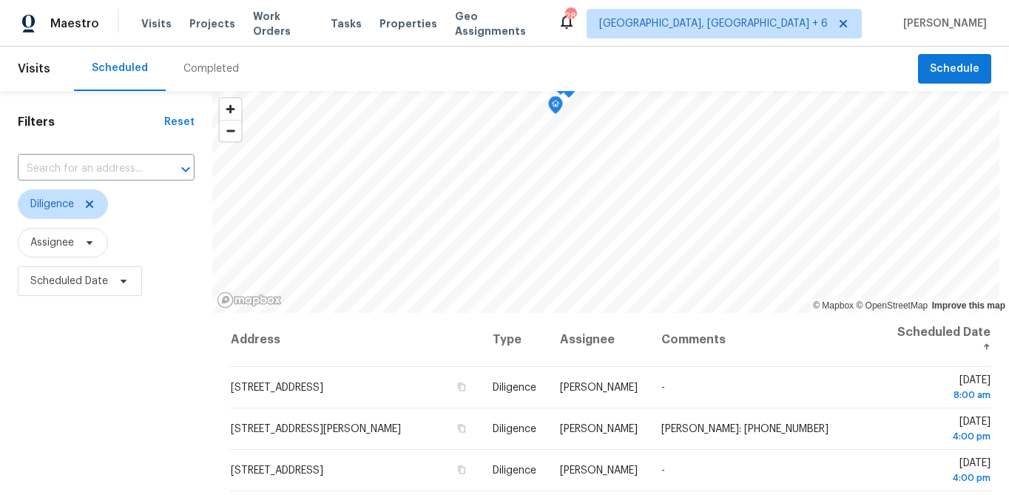
click at [70, 346] on div "Filters Reset ​ Diligence Assignee Scheduled Date" at bounding box center [106, 400] width 212 height 618
click at [90, 248] on icon at bounding box center [90, 243] width 12 height 12
click at [168, 246] on span "Assignee" at bounding box center [106, 243] width 177 height 30
click at [92, 286] on span "Scheduled Date" at bounding box center [69, 281] width 78 height 15
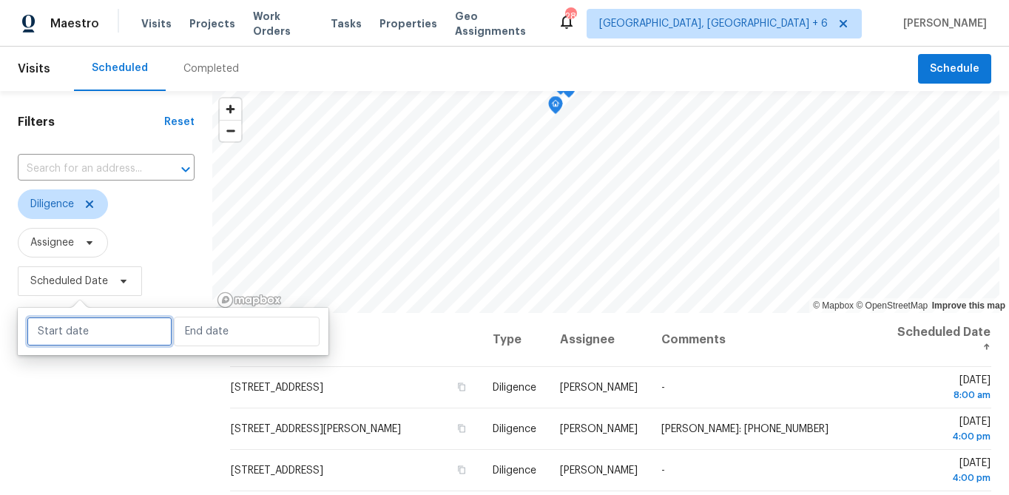
select select "8"
select select "2025"
select select "9"
select select "2025"
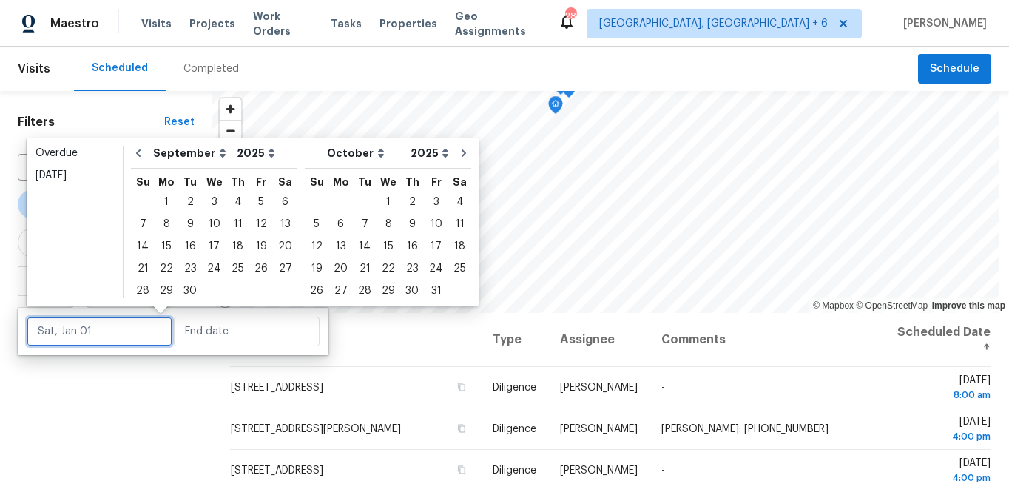
click at [73, 336] on input "text" at bounding box center [100, 332] width 146 height 30
click at [189, 243] on div "16" at bounding box center [190, 246] width 24 height 21
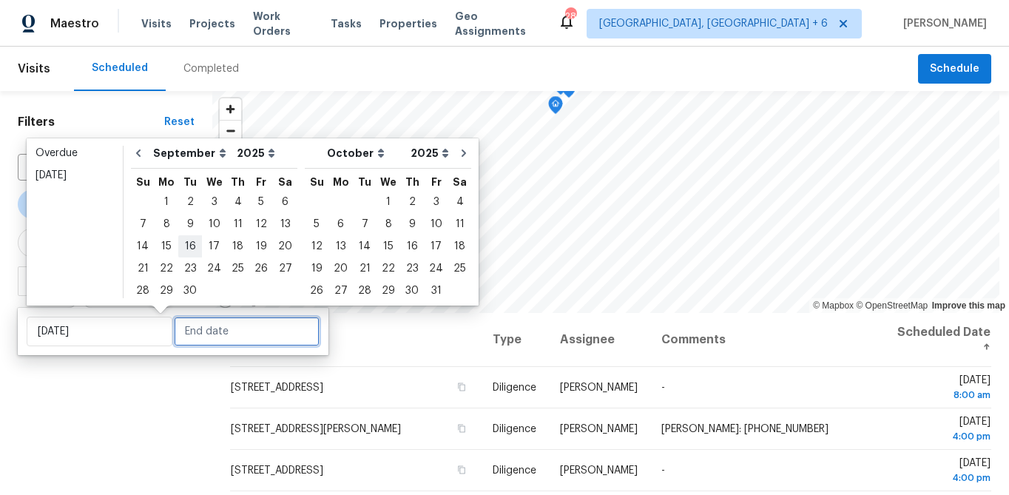
type input "[DATE]"
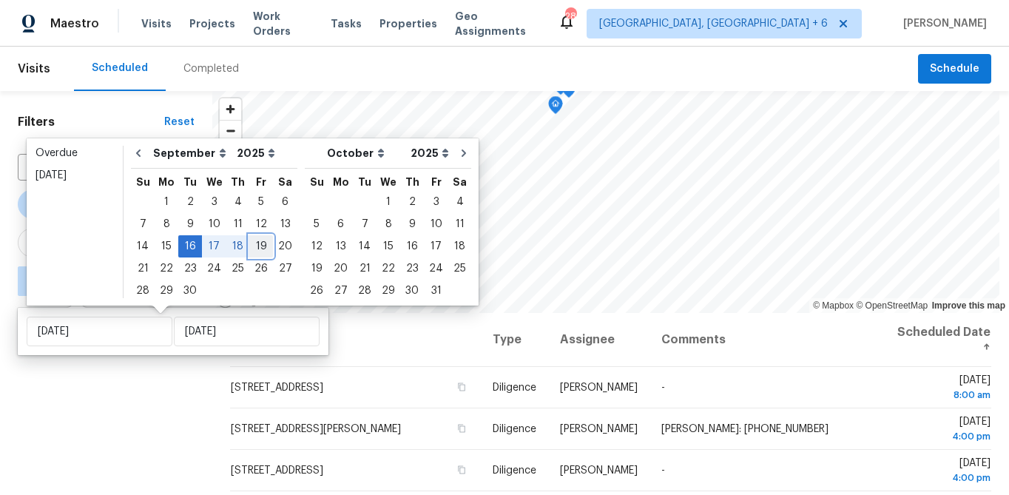
click at [255, 248] on div "19" at bounding box center [261, 246] width 24 height 21
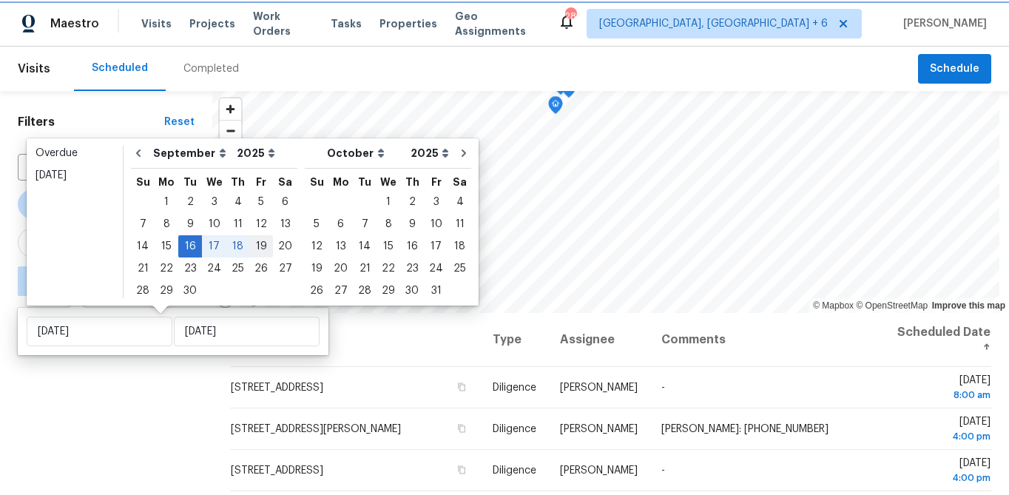
type input "[DATE]"
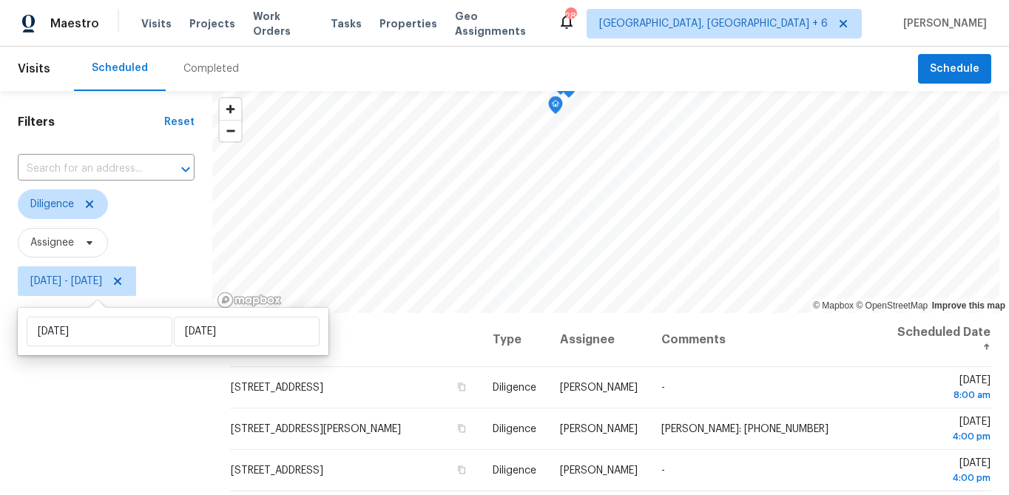
click at [166, 442] on div "Filters Reset ​ Diligence Assignee [DATE] - [DATE]" at bounding box center [106, 400] width 212 height 618
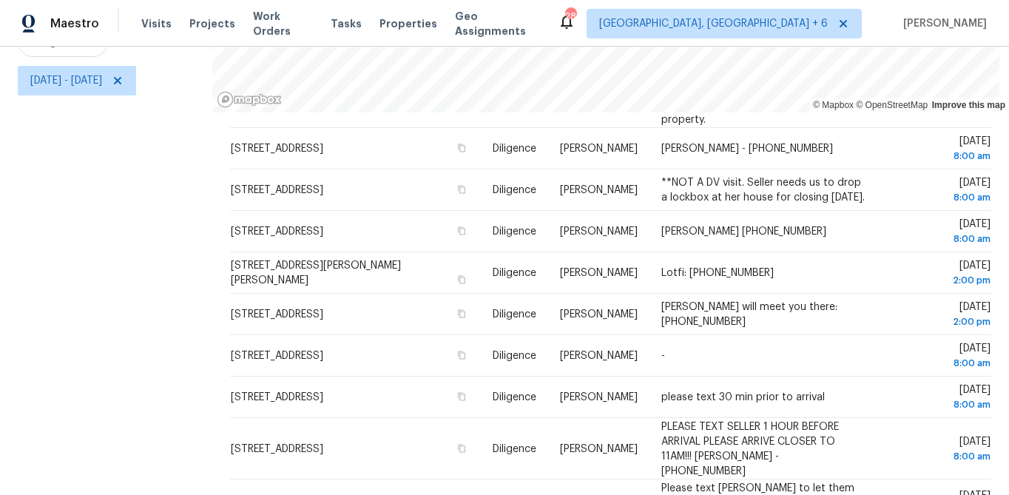
scroll to position [214, 0]
